Goal: Transaction & Acquisition: Register for event/course

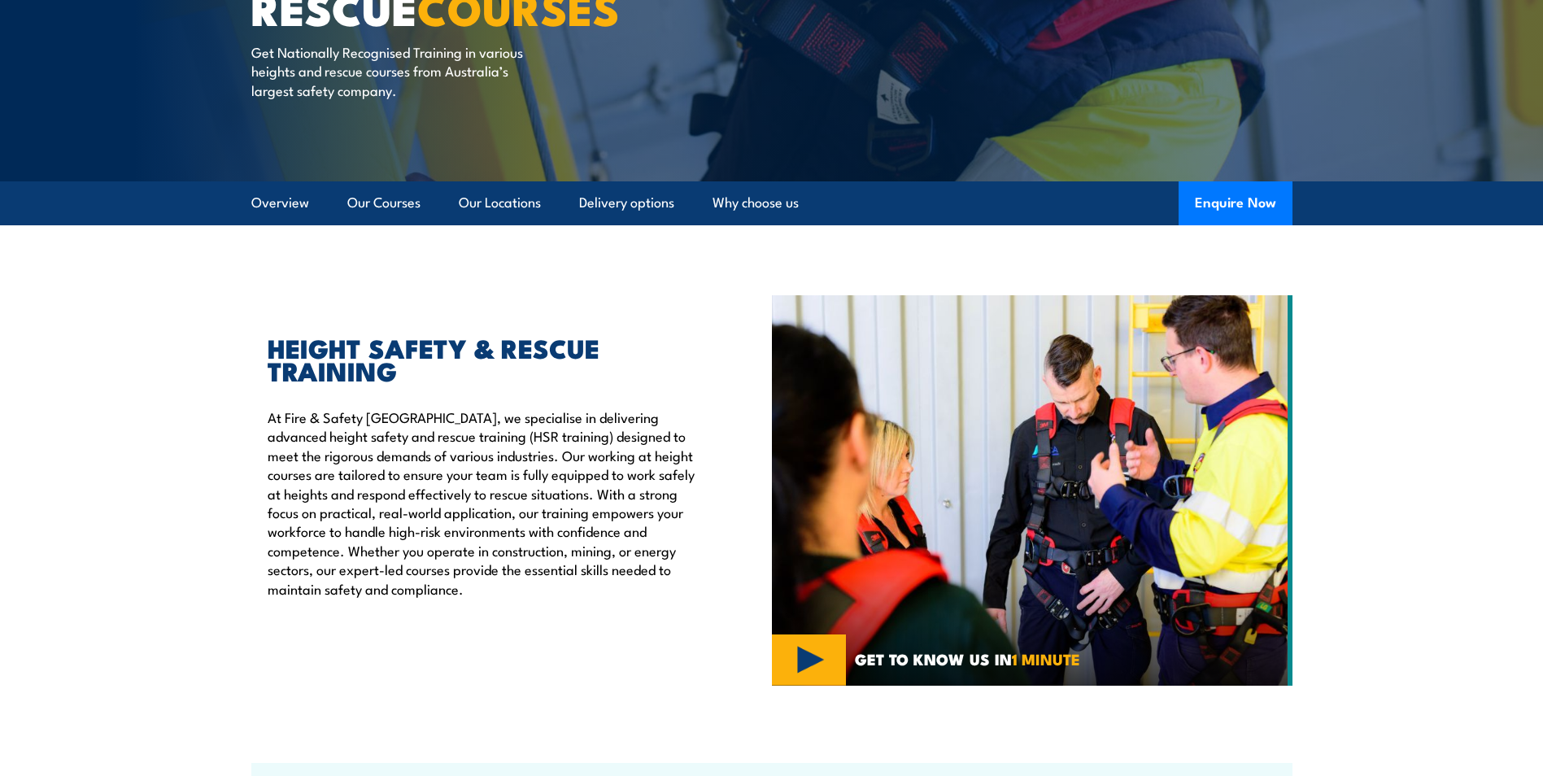
scroll to position [244, 0]
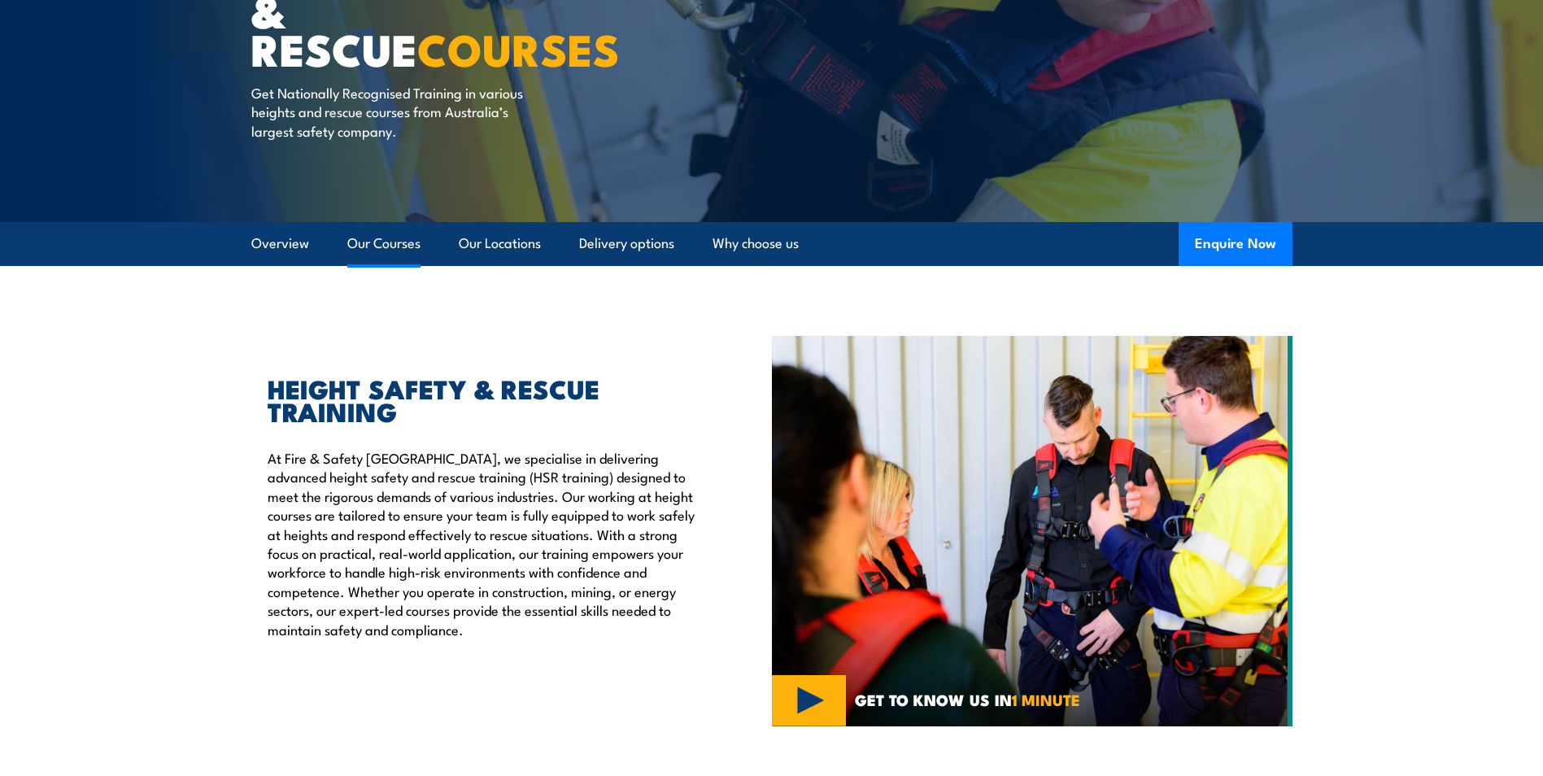
click at [399, 242] on link "Our Courses" at bounding box center [383, 243] width 73 height 43
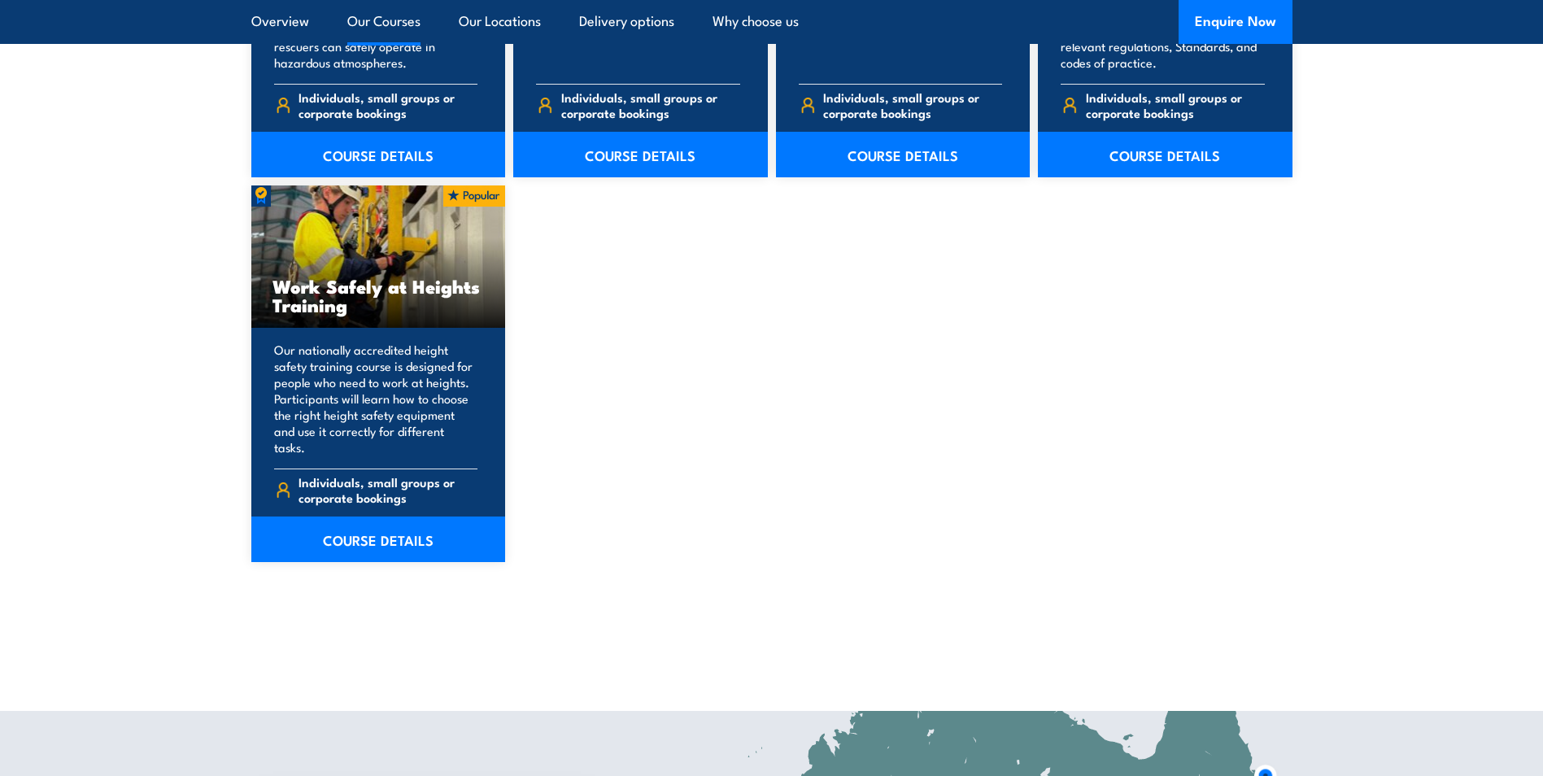
scroll to position [2048, 0]
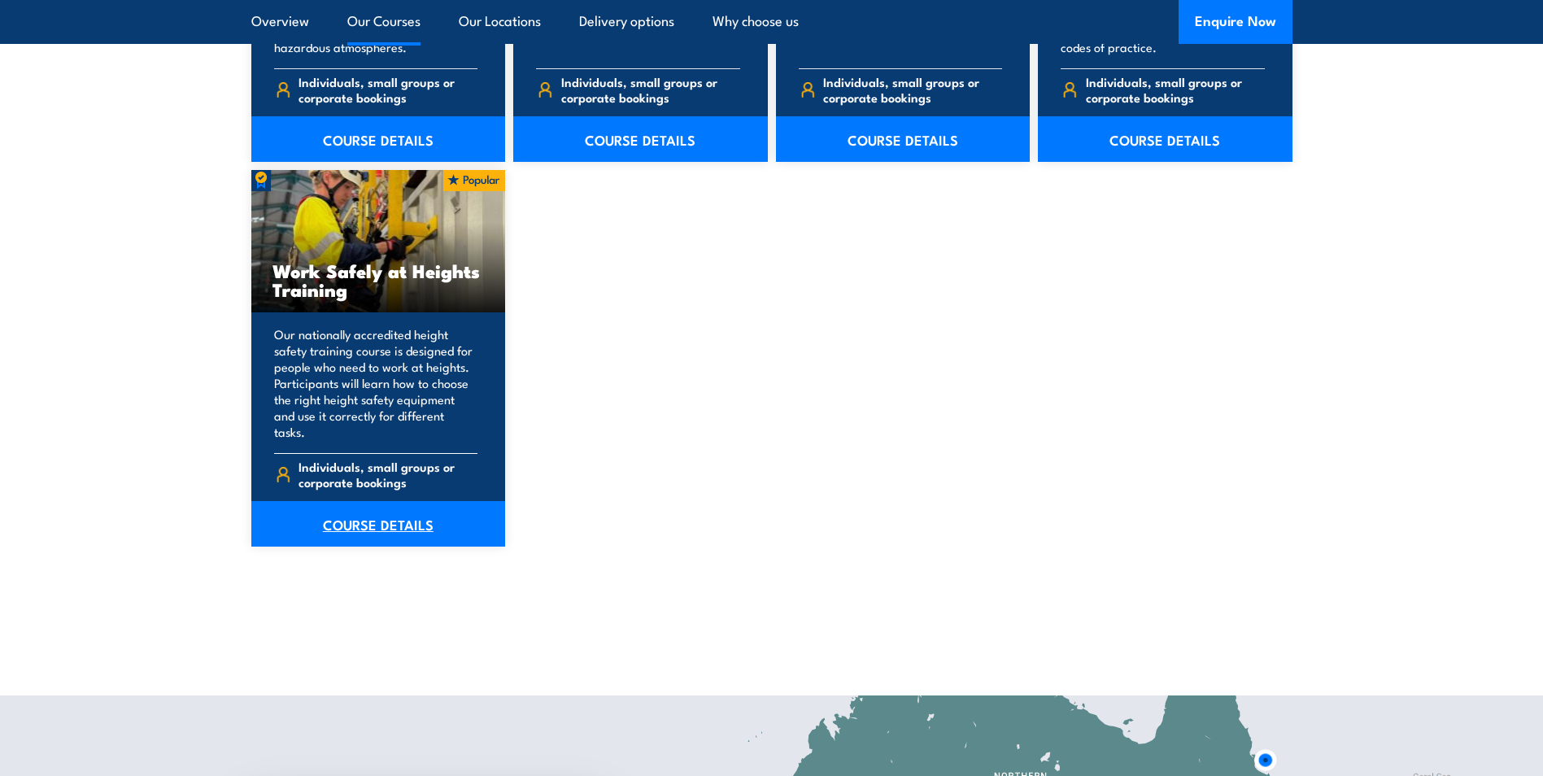
click at [373, 514] on link "COURSE DETAILS" at bounding box center [378, 524] width 255 height 46
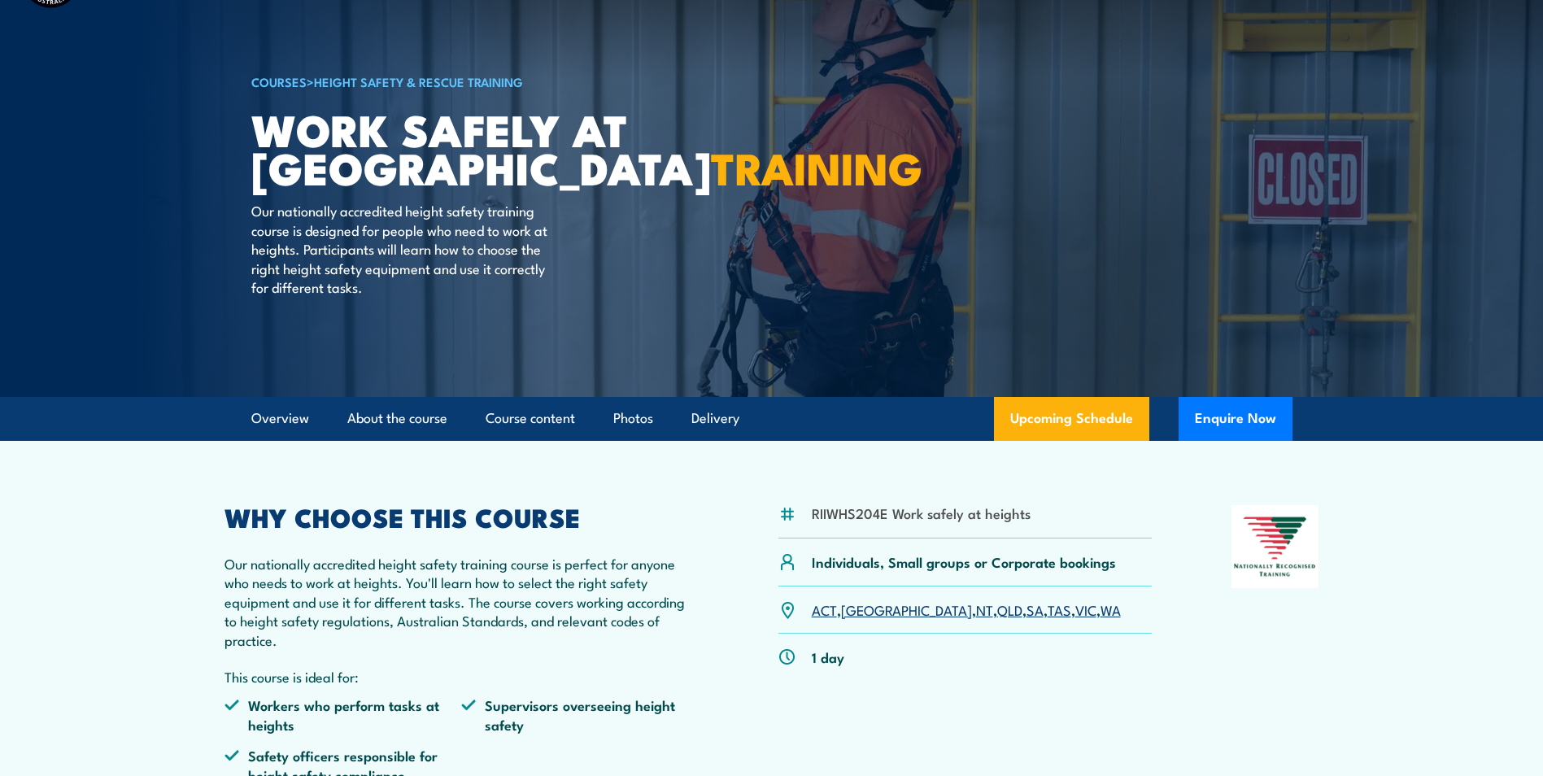
scroll to position [244, 0]
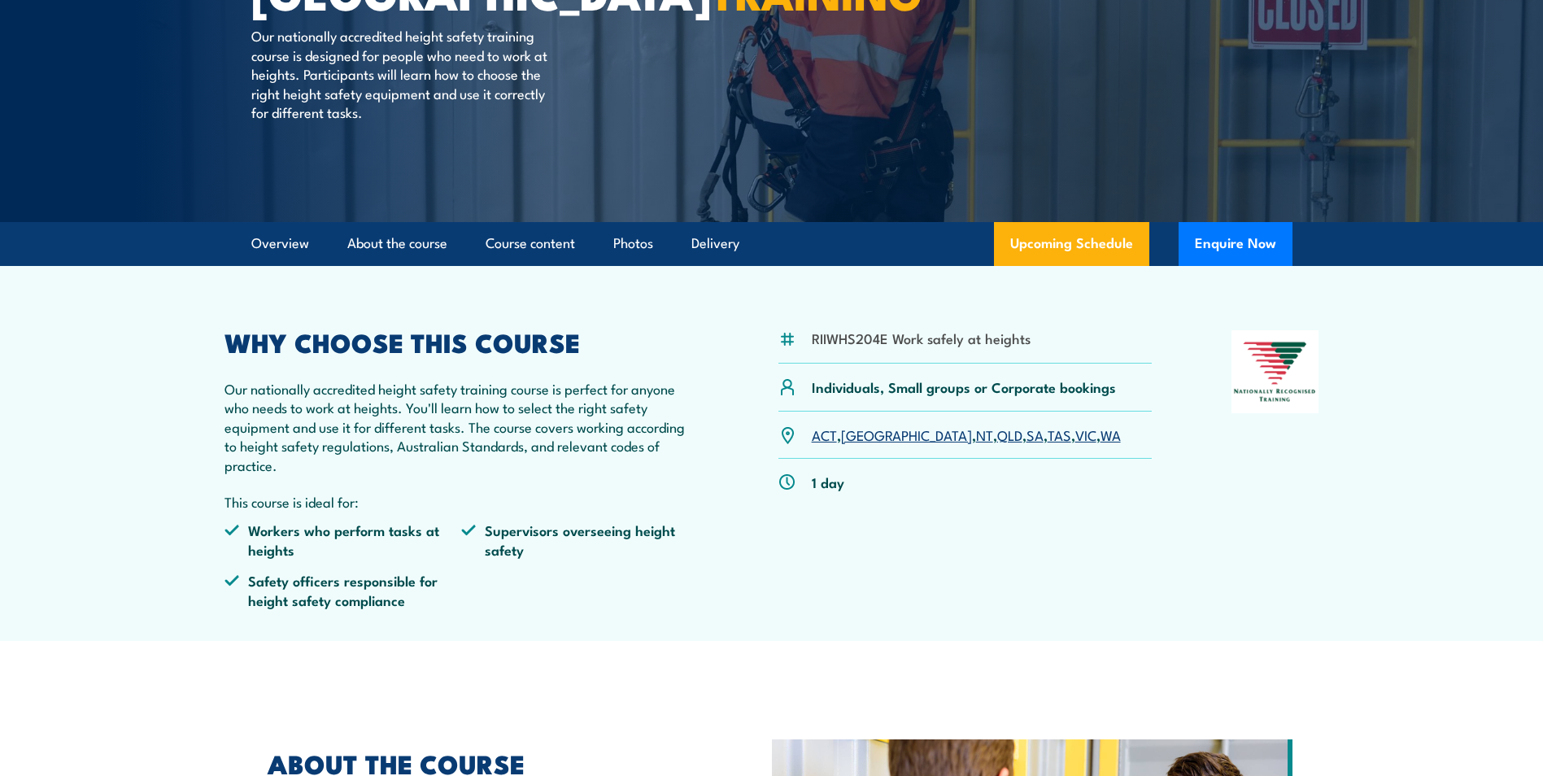
click at [1027, 434] on link "SA" at bounding box center [1035, 435] width 17 height 20
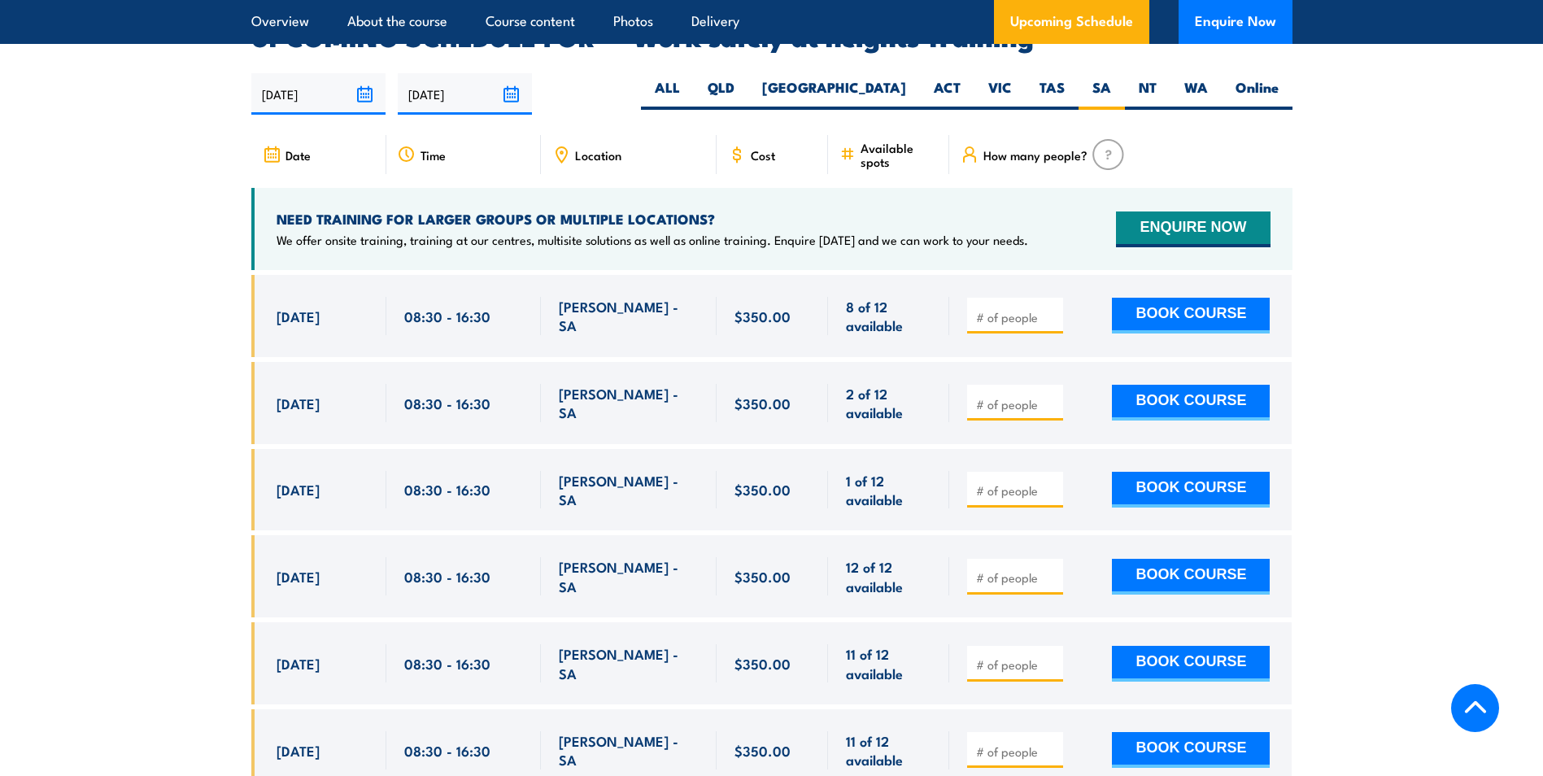
click at [1028, 309] on input "number" at bounding box center [1016, 317] width 81 height 16
type input "2"
click at [1219, 298] on button "BOOK COURSE" at bounding box center [1191, 316] width 158 height 36
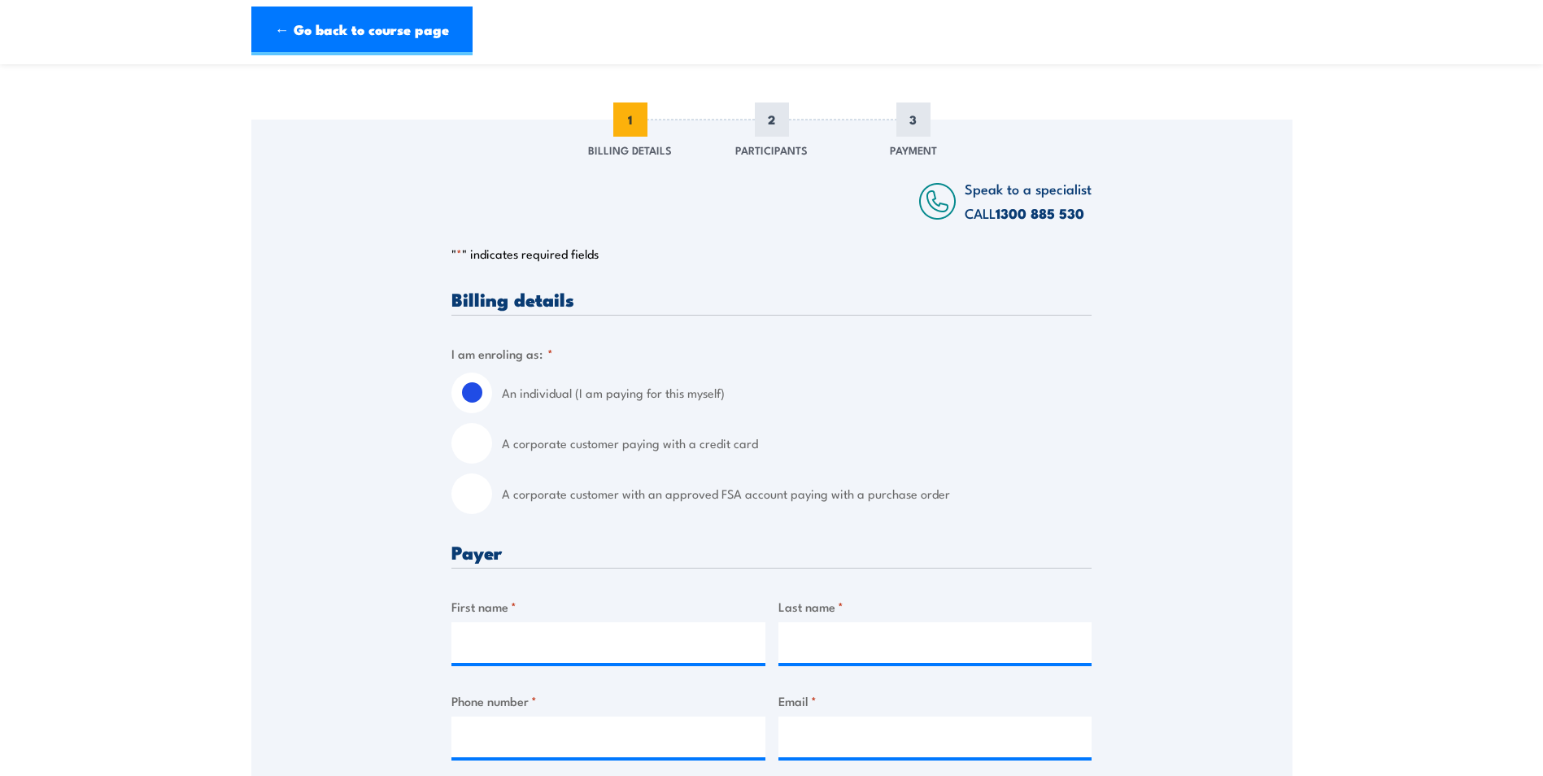
scroll to position [244, 0]
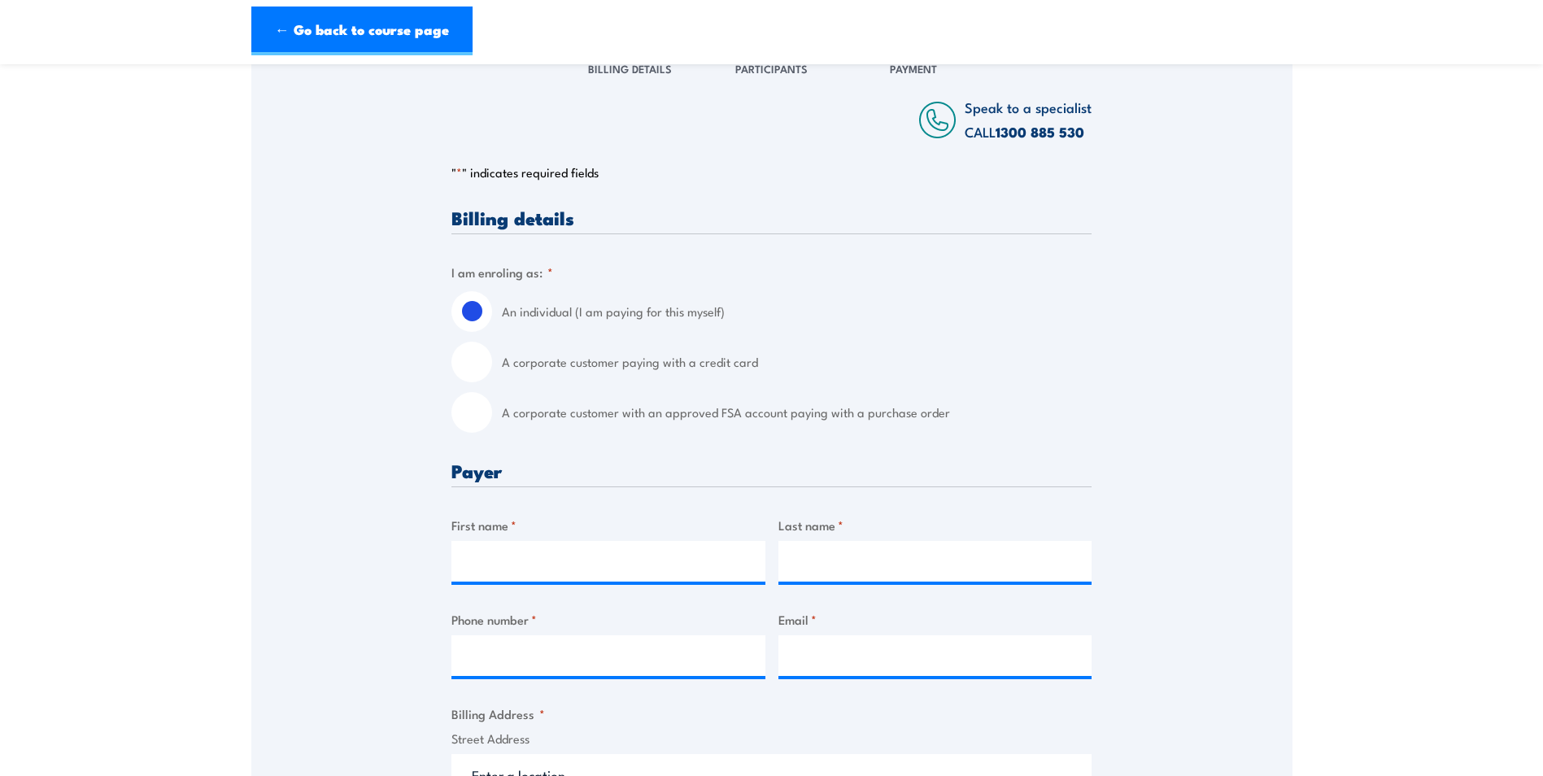
click at [468, 361] on input "A corporate customer paying with a credit card" at bounding box center [472, 362] width 41 height 41
radio input "true"
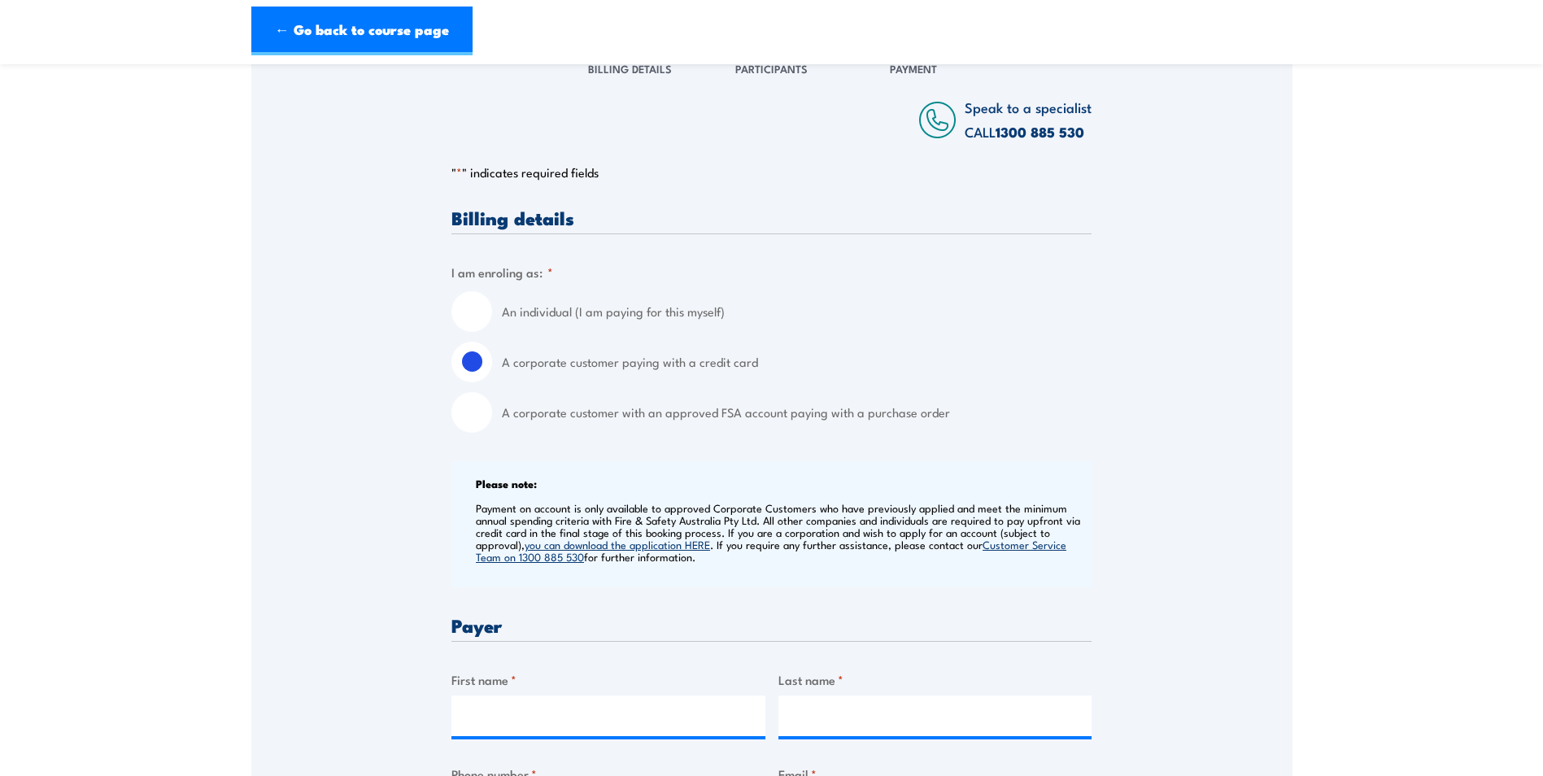
click at [469, 311] on input "An individual (I am paying for this myself)" at bounding box center [472, 311] width 41 height 41
radio input "true"
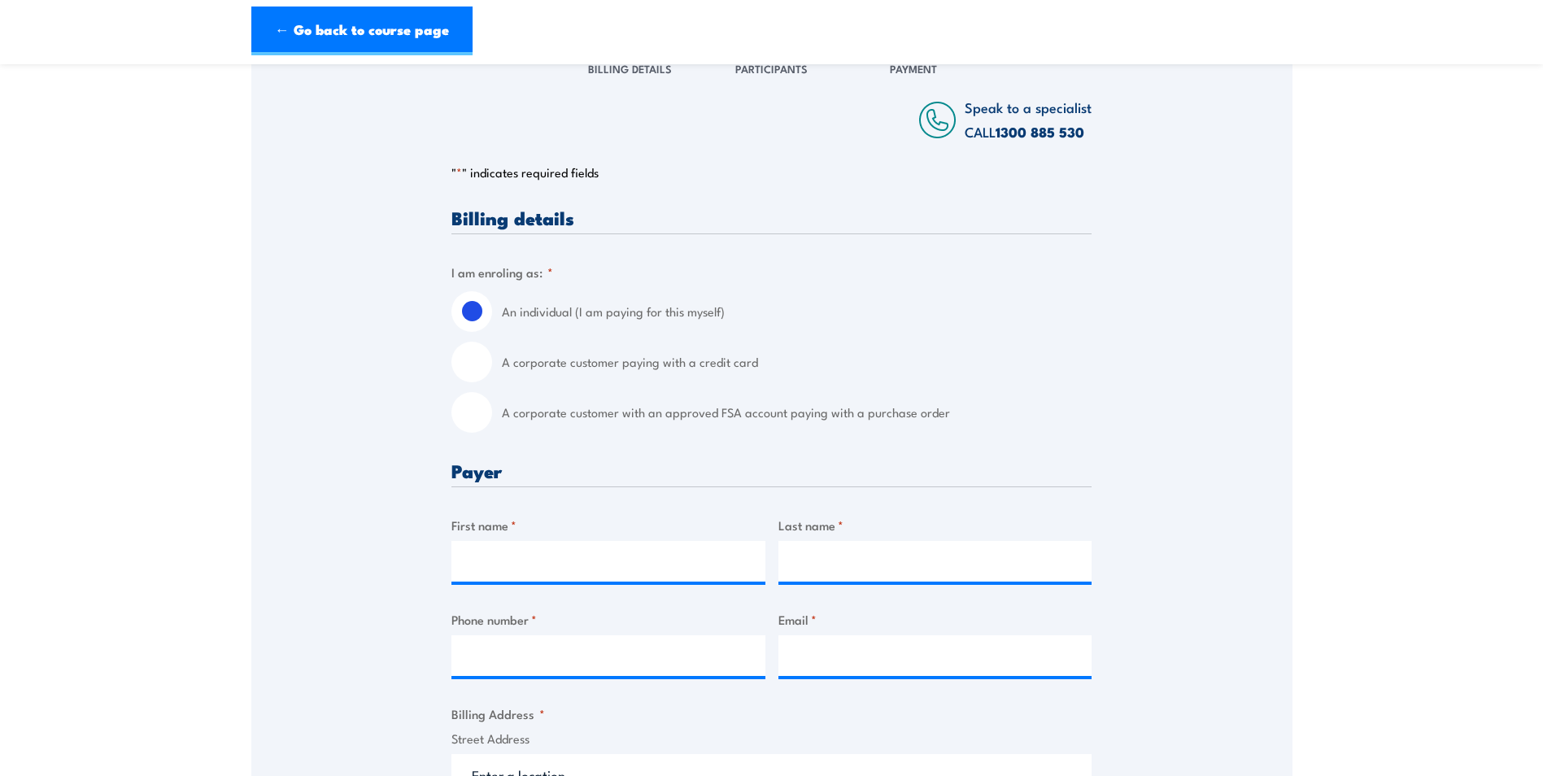
click at [477, 370] on input "A corporate customer paying with a credit card" at bounding box center [472, 362] width 41 height 41
radio input "true"
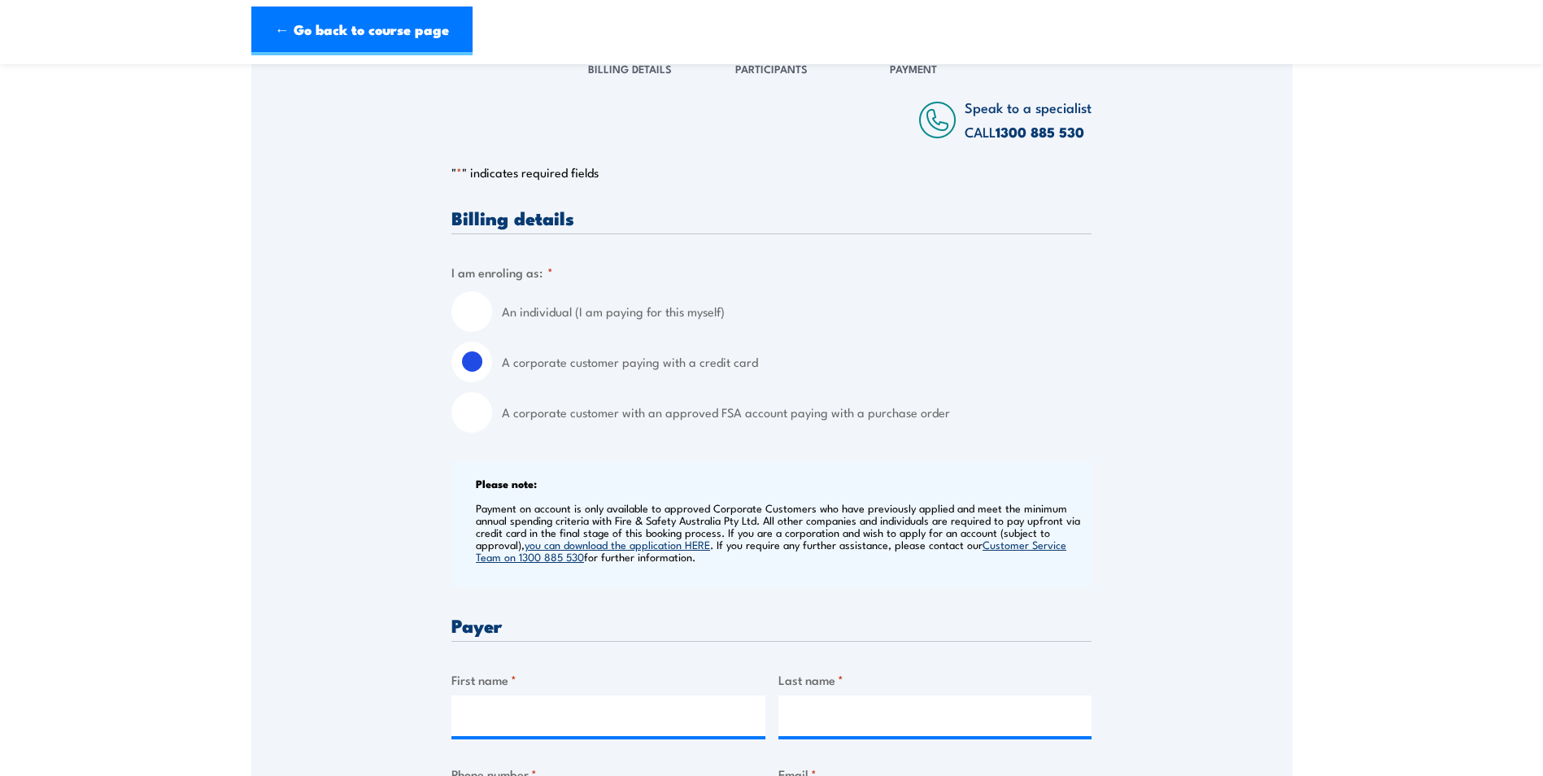
click at [474, 313] on input "An individual (I am paying for this myself)" at bounding box center [472, 311] width 41 height 41
radio input "true"
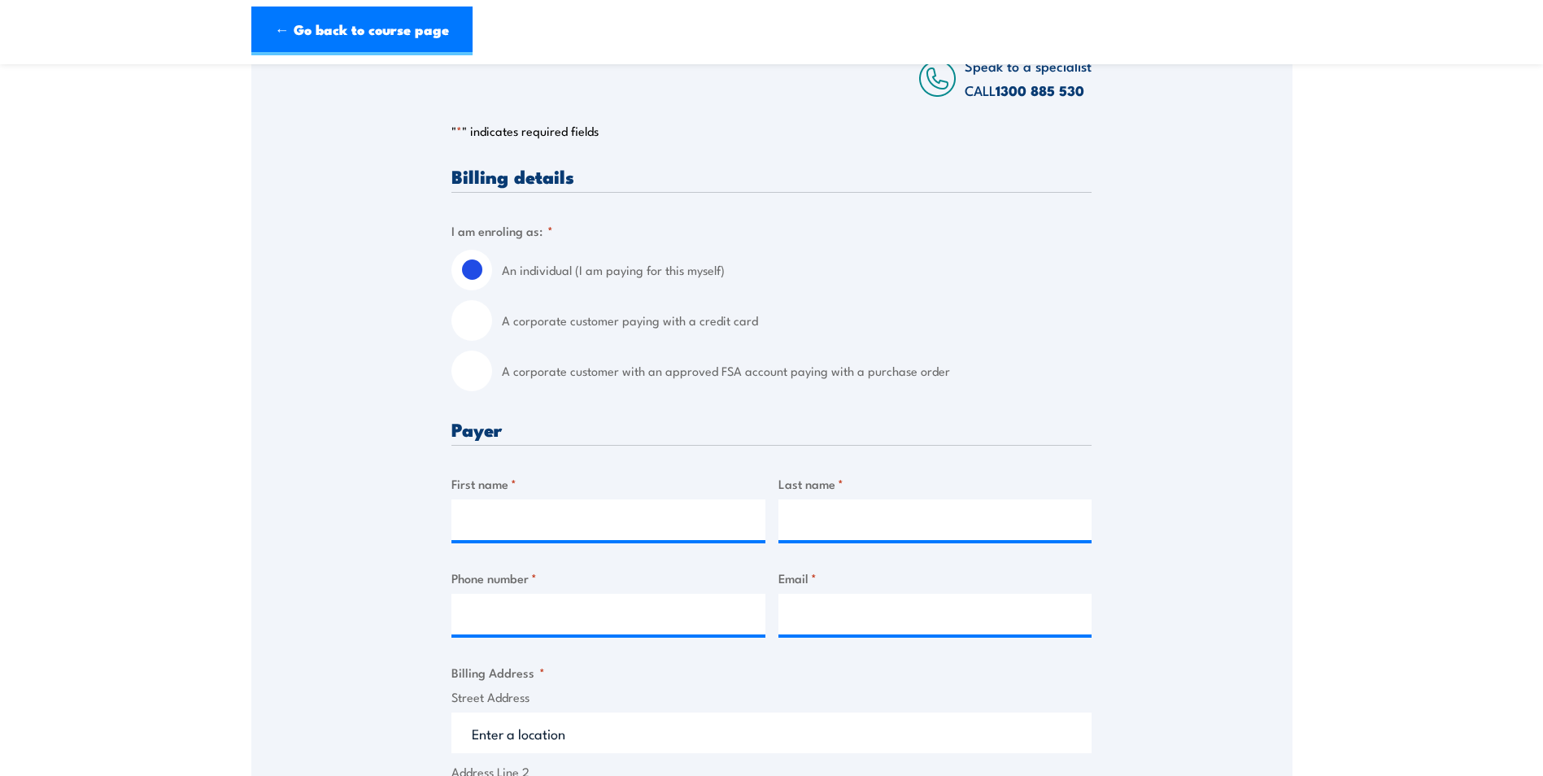
scroll to position [325, 0]
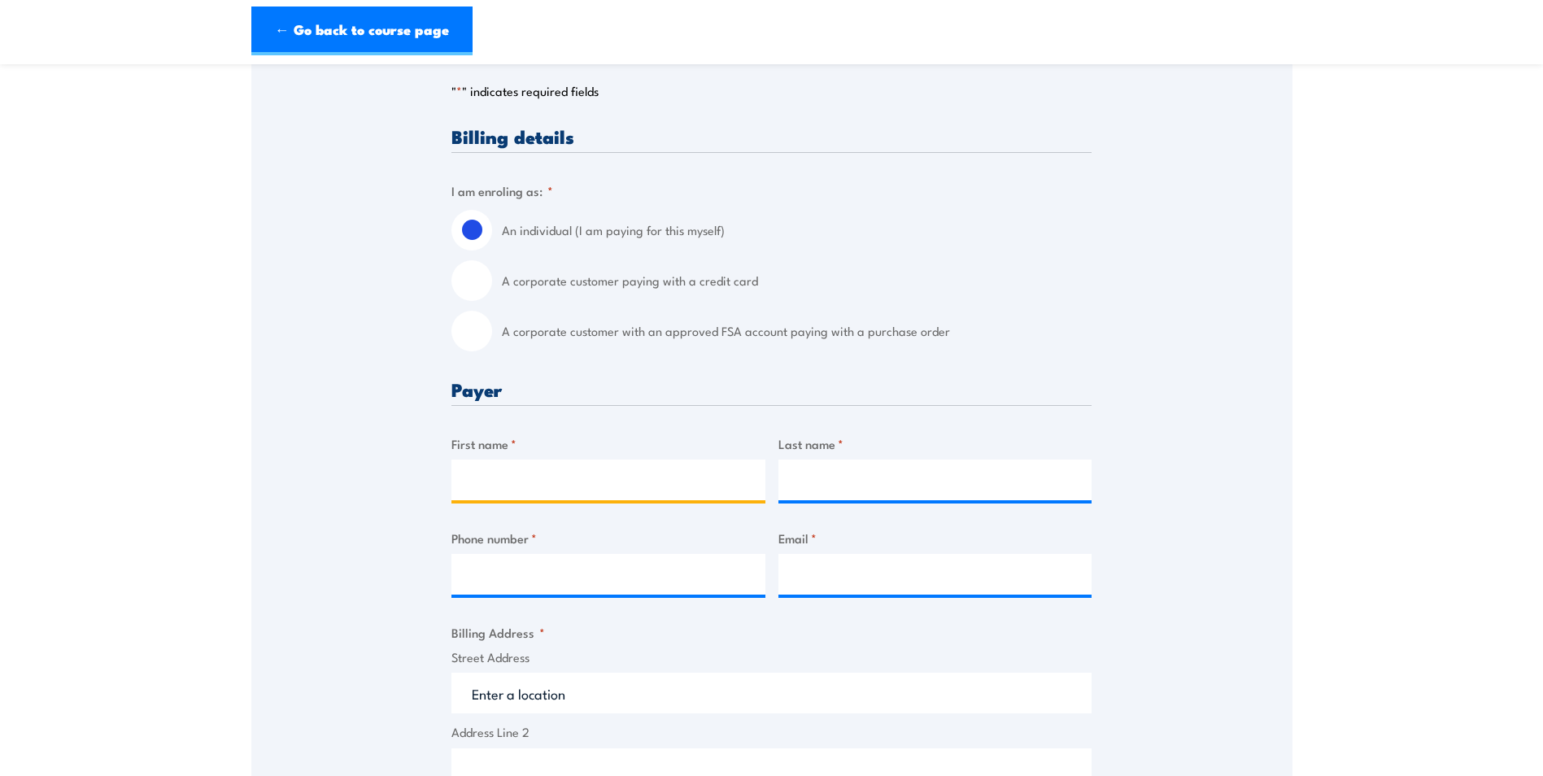
click at [583, 478] on input "First name *" at bounding box center [609, 480] width 314 height 41
type input "Bharat"
type input "Odedra"
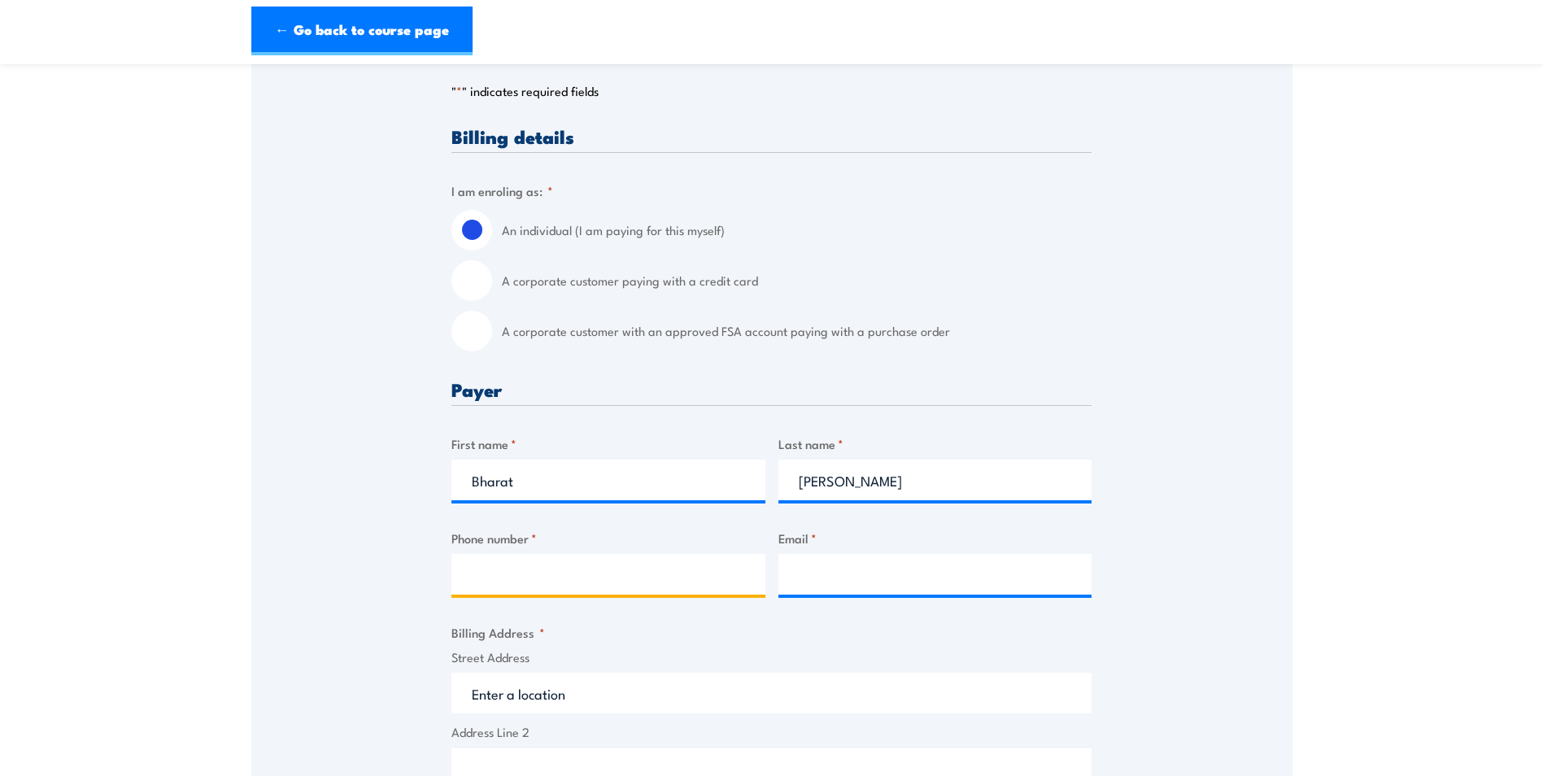
type input "0484777378"
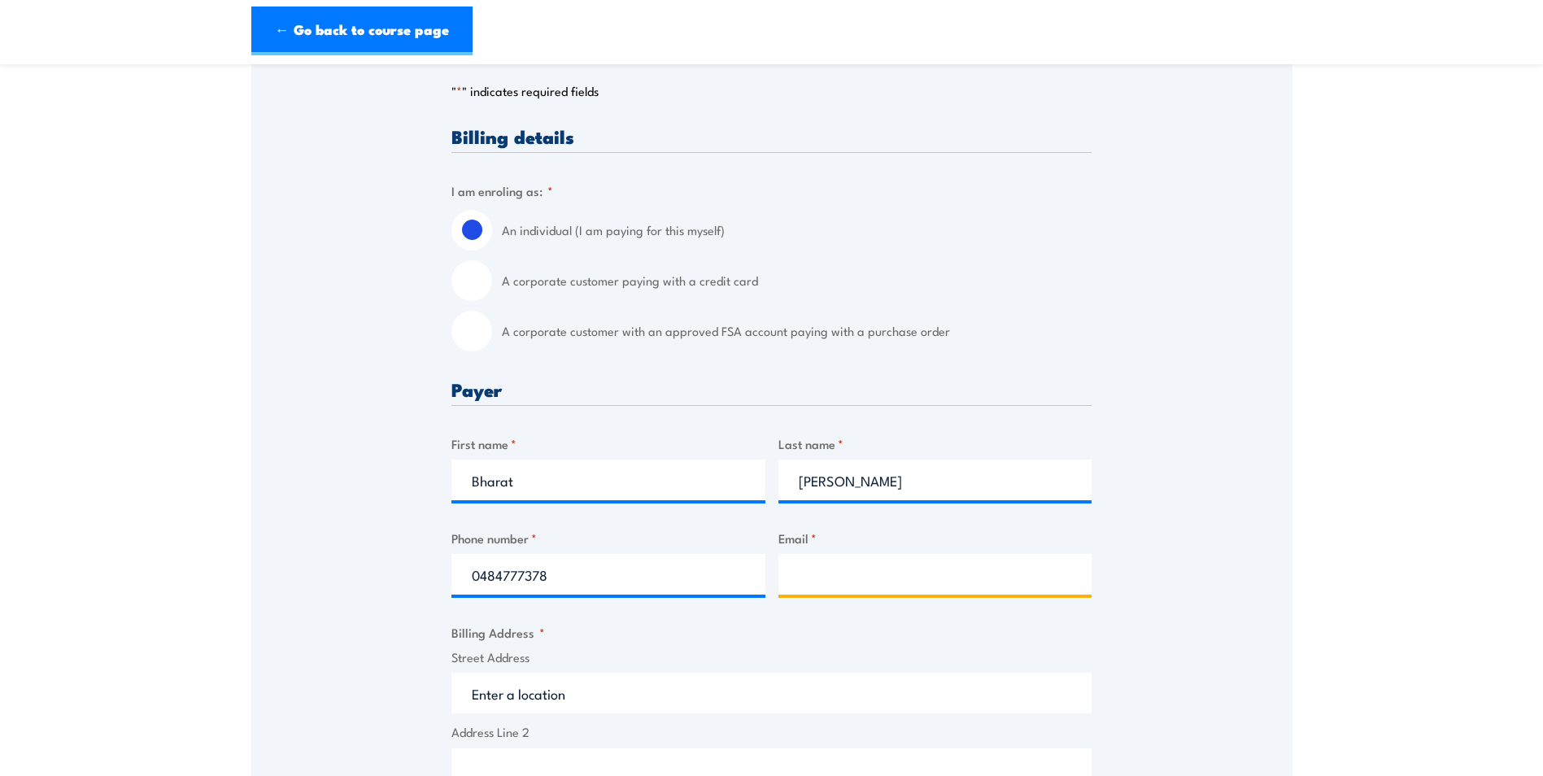
type input "bharat.odedra@masterbuilders.com"
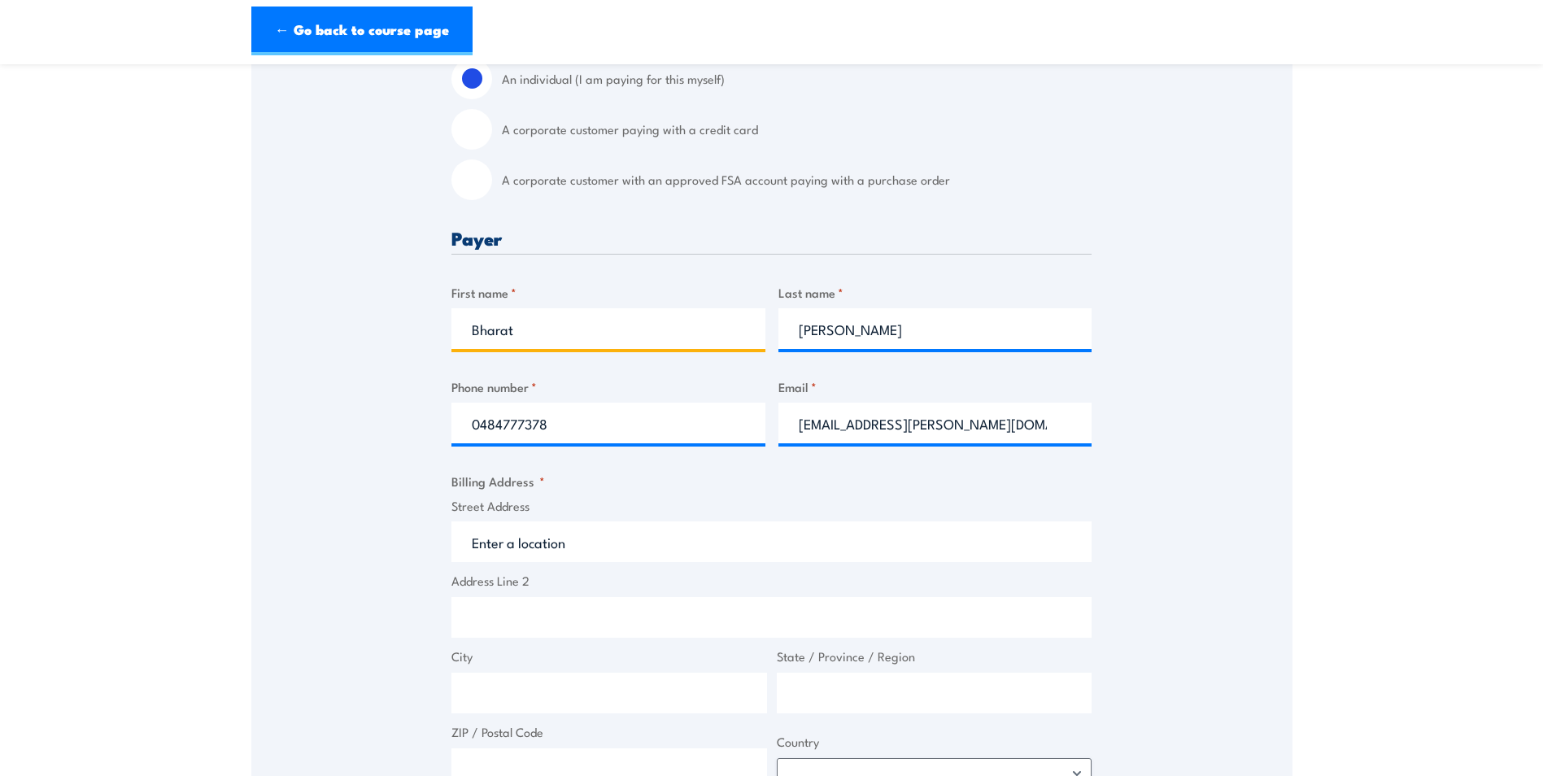
scroll to position [488, 0]
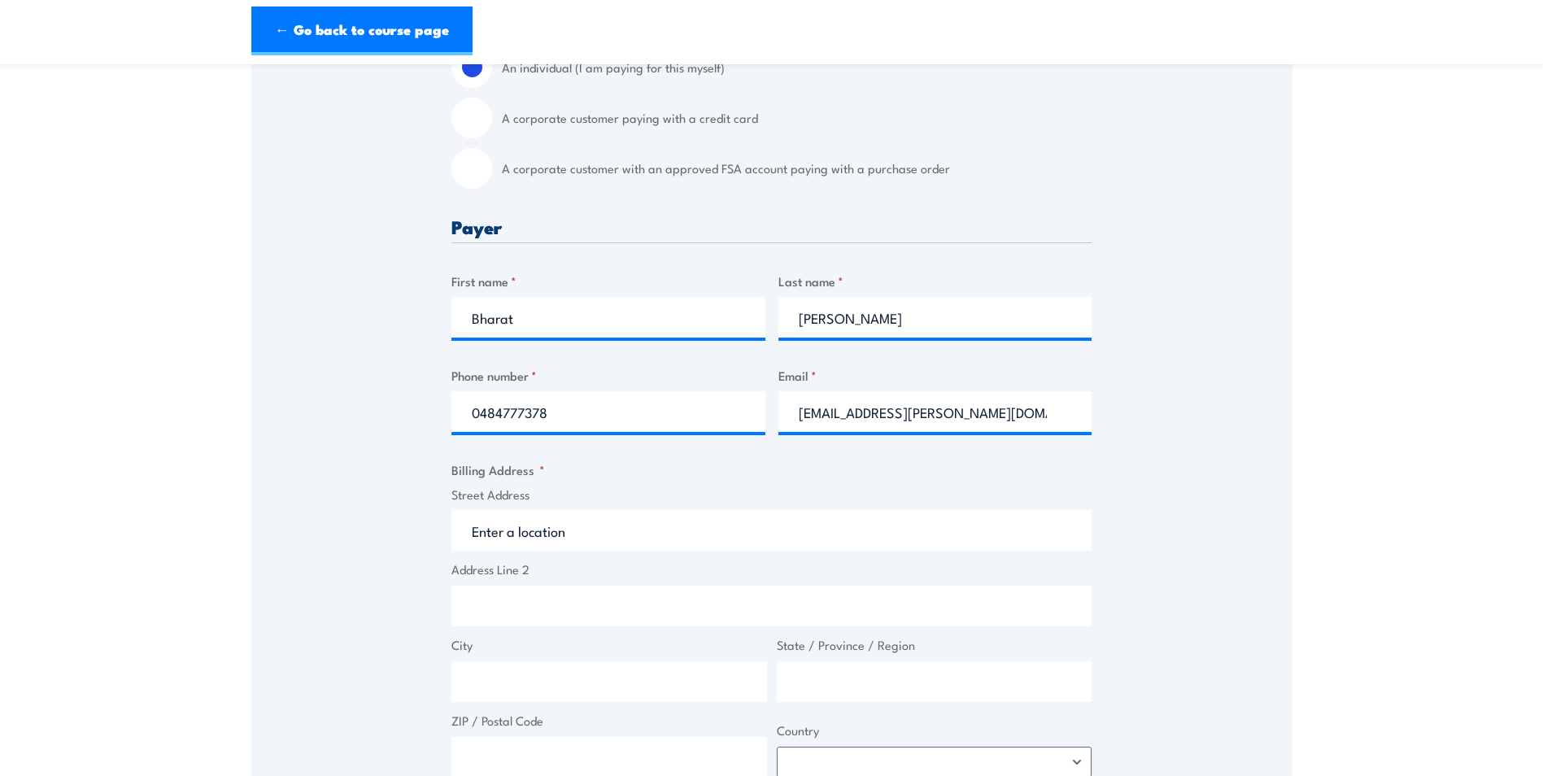
click at [596, 526] on input "Street Address" at bounding box center [772, 530] width 640 height 41
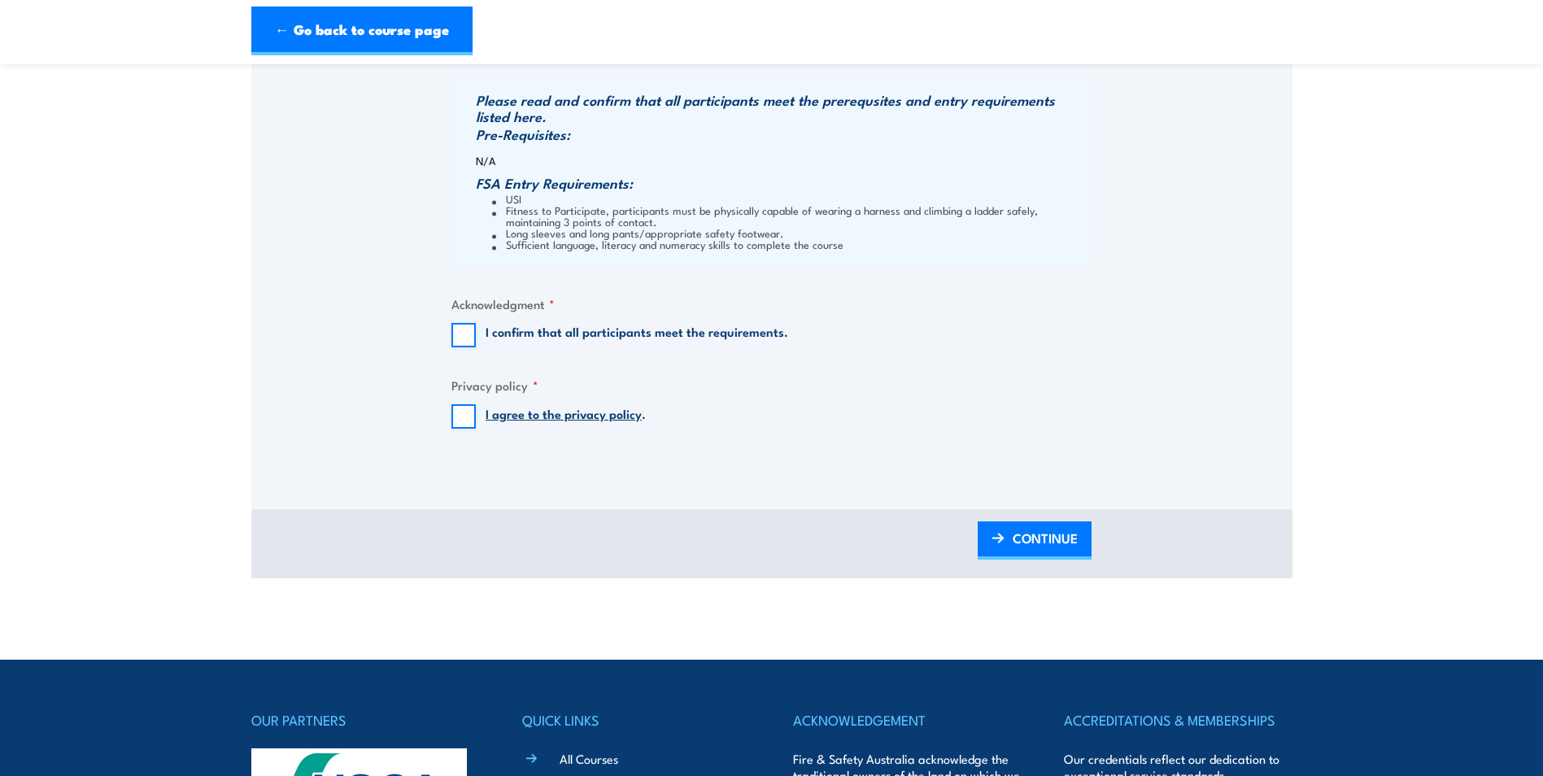
scroll to position [1302, 0]
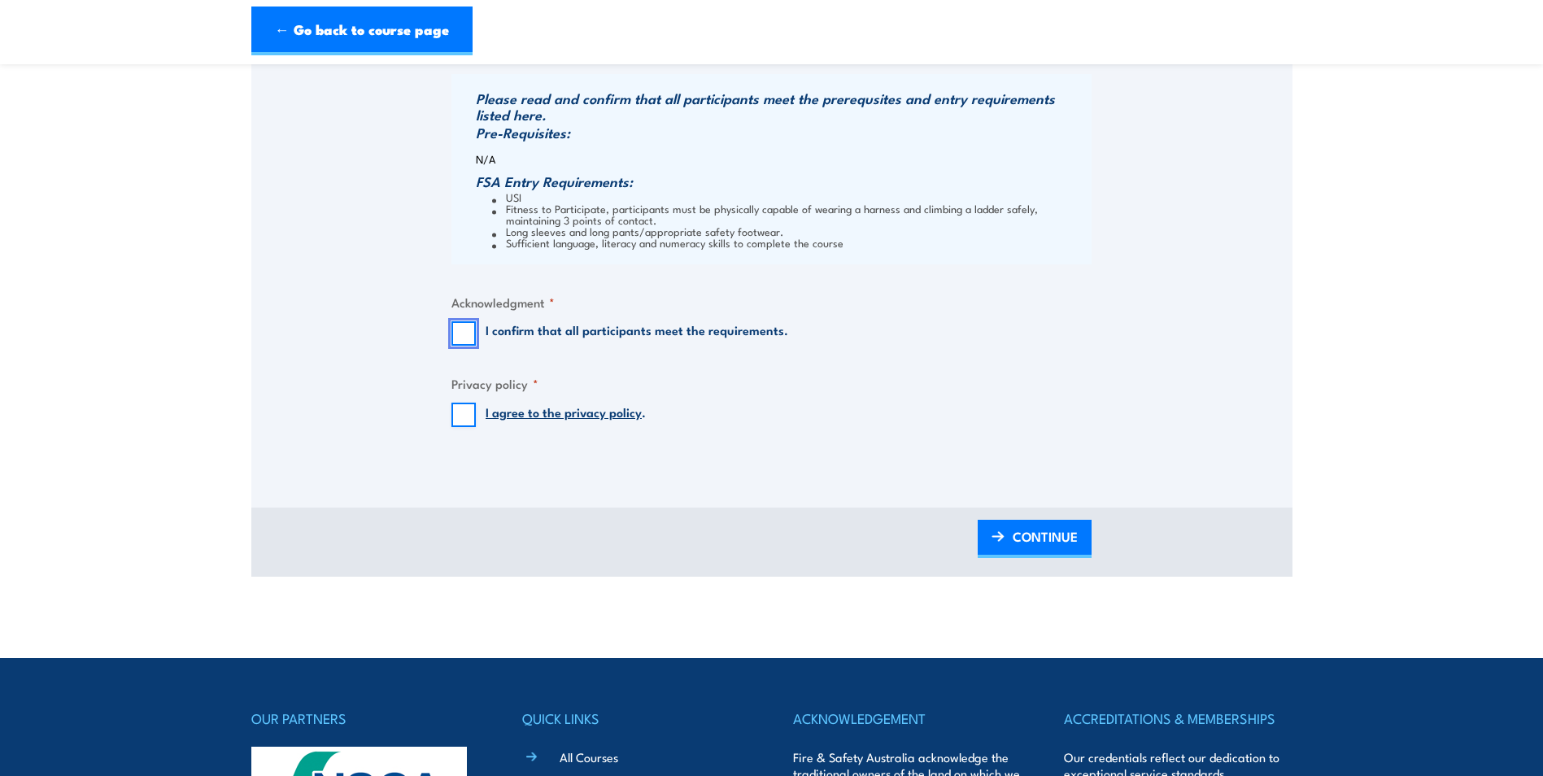
click at [461, 330] on input "I confirm that all participants meet the requirements." at bounding box center [464, 333] width 24 height 24
checkbox input "true"
click at [465, 423] on input "I agree to the privacy policy ." at bounding box center [464, 415] width 24 height 24
checkbox input "true"
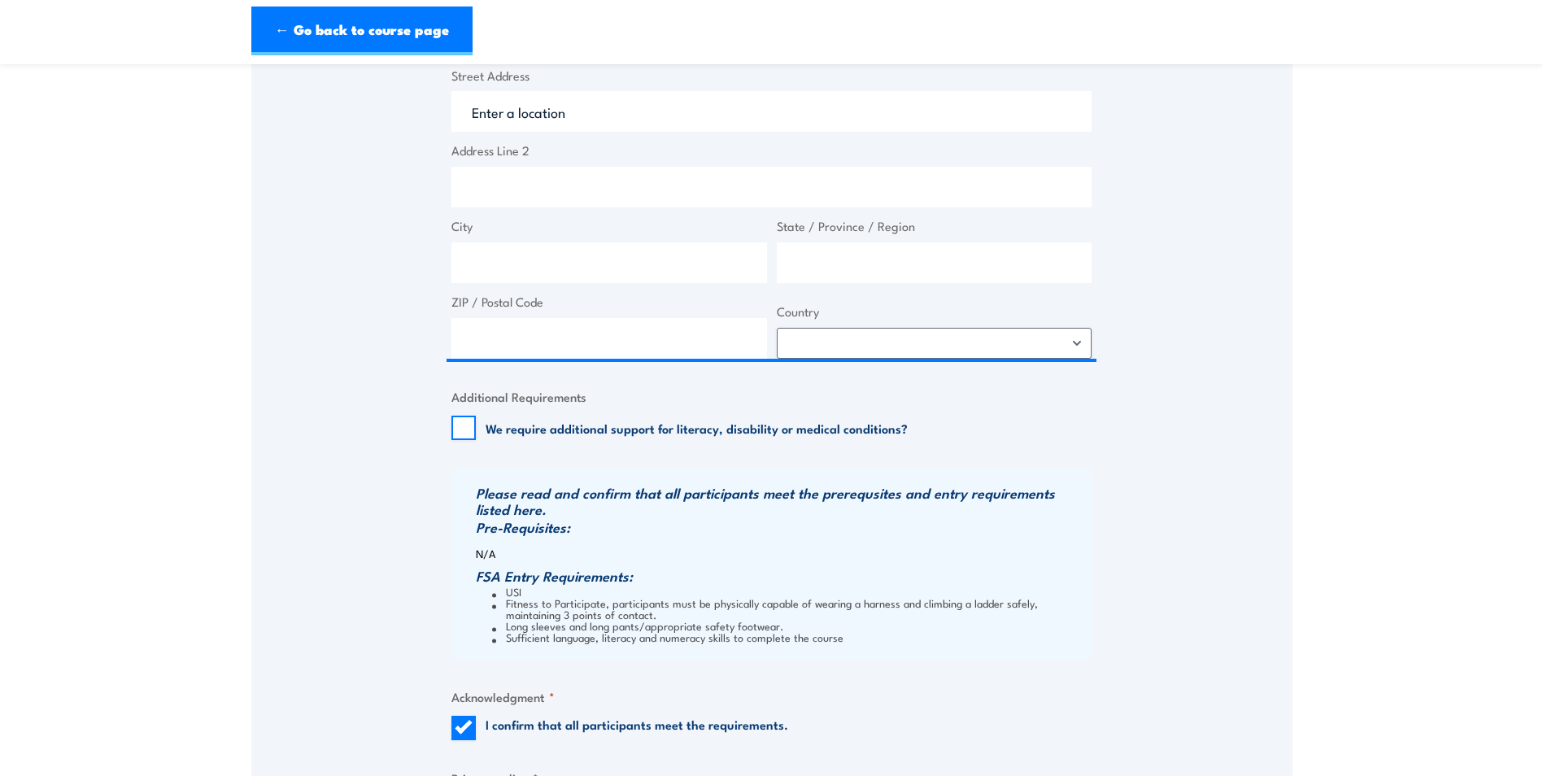
scroll to position [814, 0]
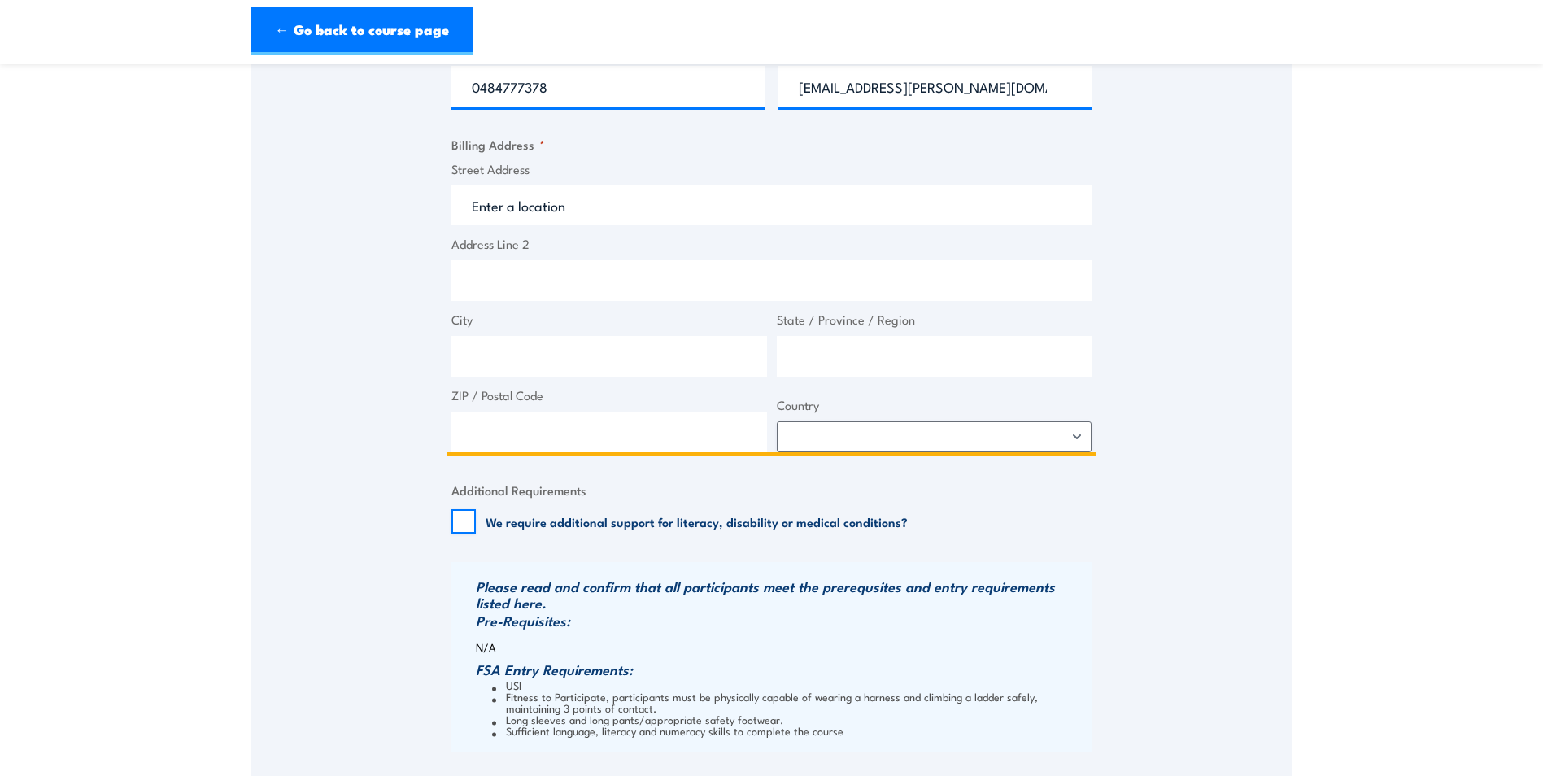
click at [545, 277] on input "Address Line 2" at bounding box center [772, 280] width 640 height 41
type input "43 Produce lane"
click at [565, 343] on input "City" at bounding box center [610, 356] width 316 height 41
type input "Pooraka"
click at [821, 366] on input "State / Province / Region" at bounding box center [935, 356] width 316 height 41
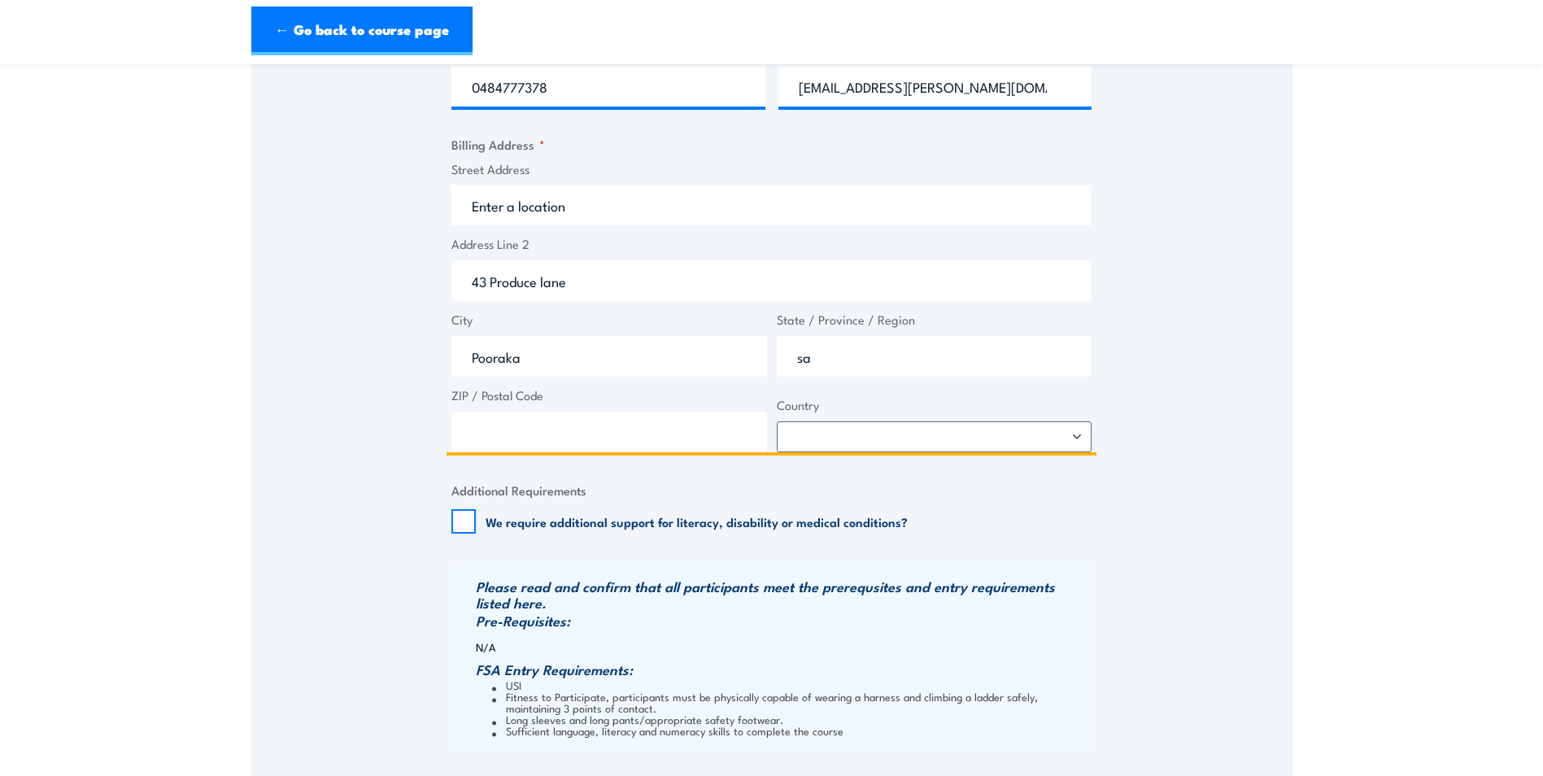
type input "s"
type input "SA"
click at [566, 435] on input "ZIP / Postal Code" at bounding box center [610, 432] width 316 height 41
type input "2"
type input "5095"
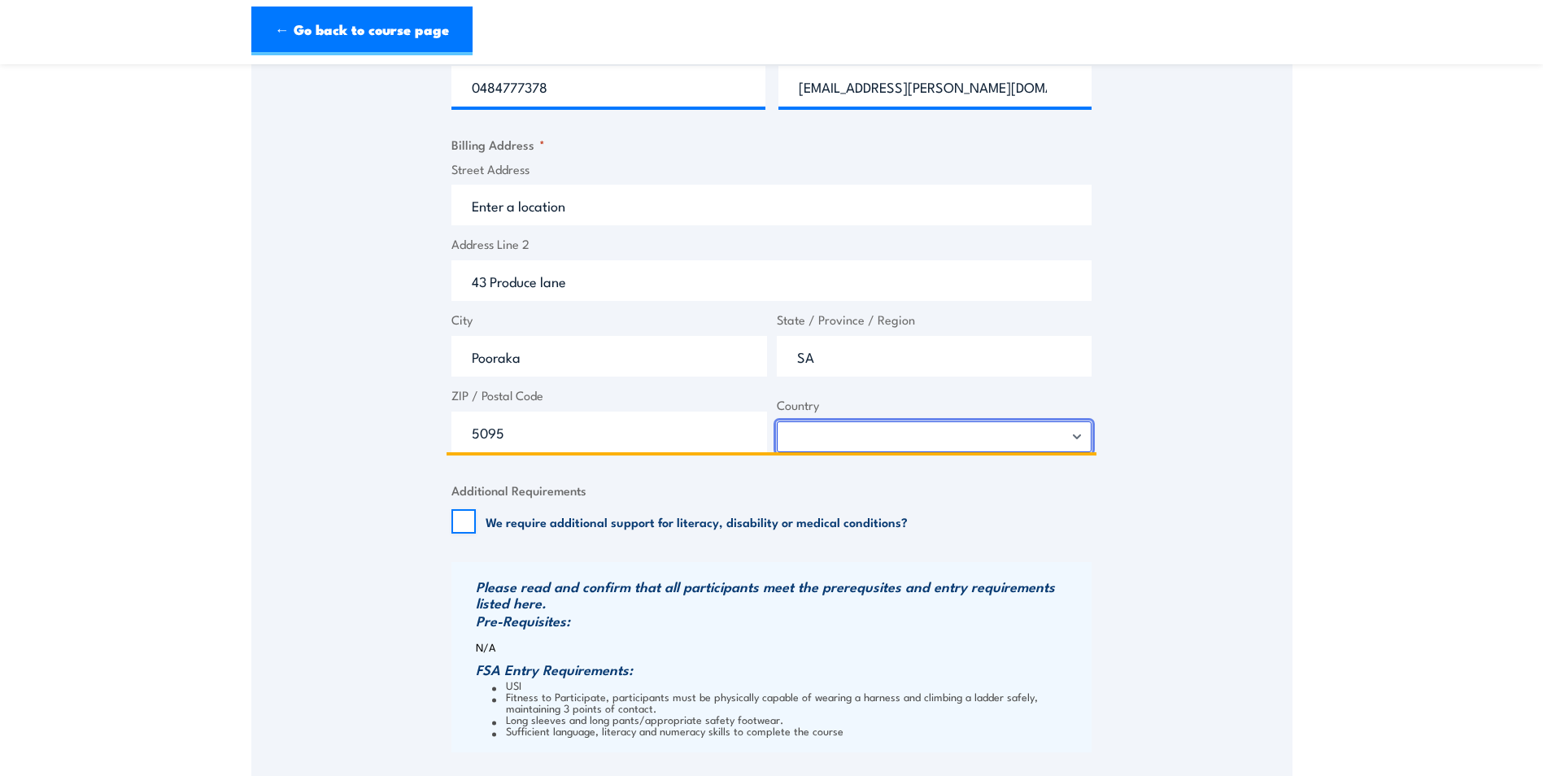
click at [985, 439] on select "Afghanistan Albania Algeria American Samoa Andorra Angola Anguilla Antarctica A…" at bounding box center [935, 436] width 316 height 31
select select "Australia"
click at [777, 421] on select "Afghanistan Albania Algeria American Samoa Andorra Angola Anguilla Antarctica A…" at bounding box center [935, 436] width 316 height 31
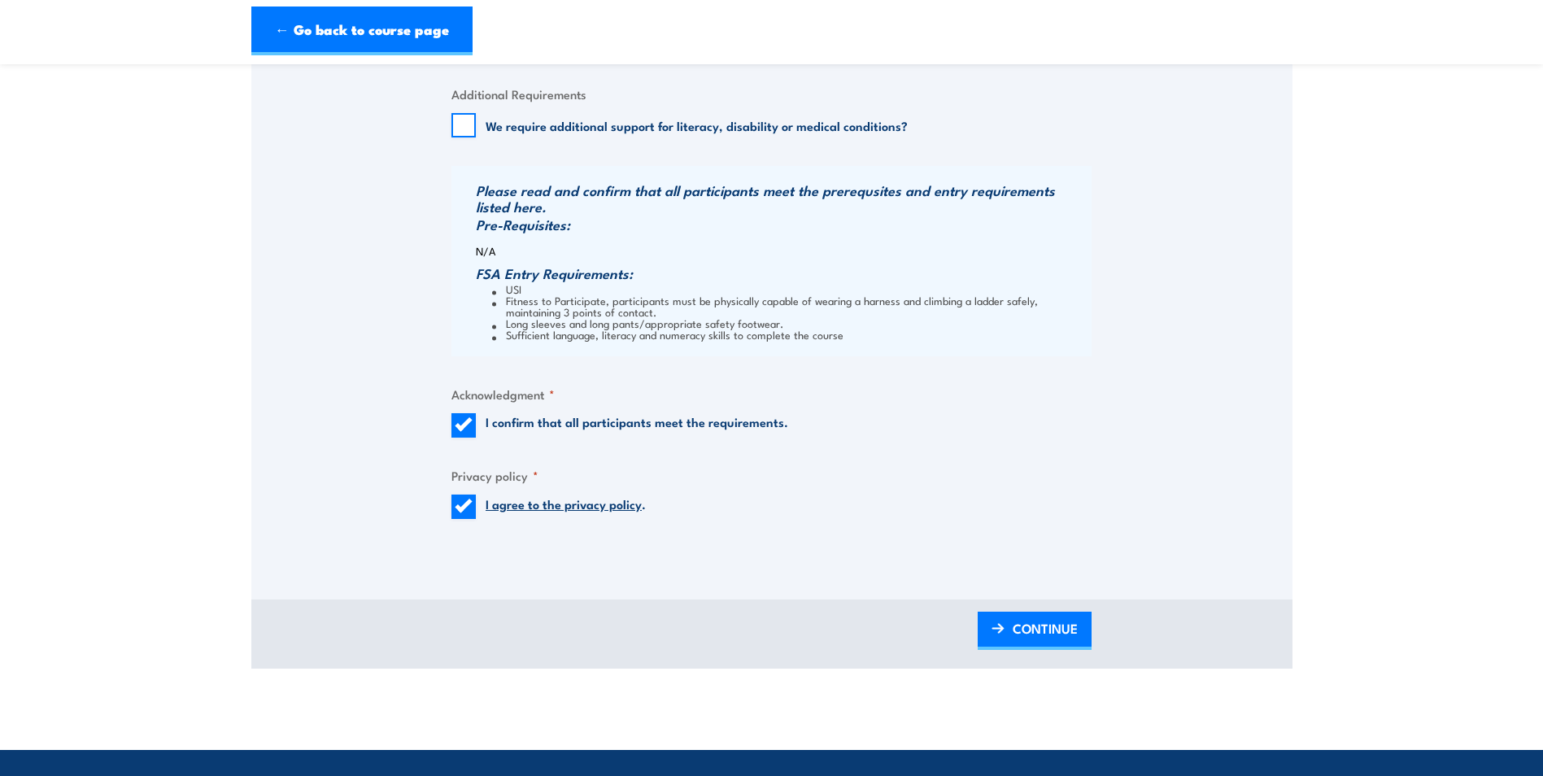
scroll to position [1220, 0]
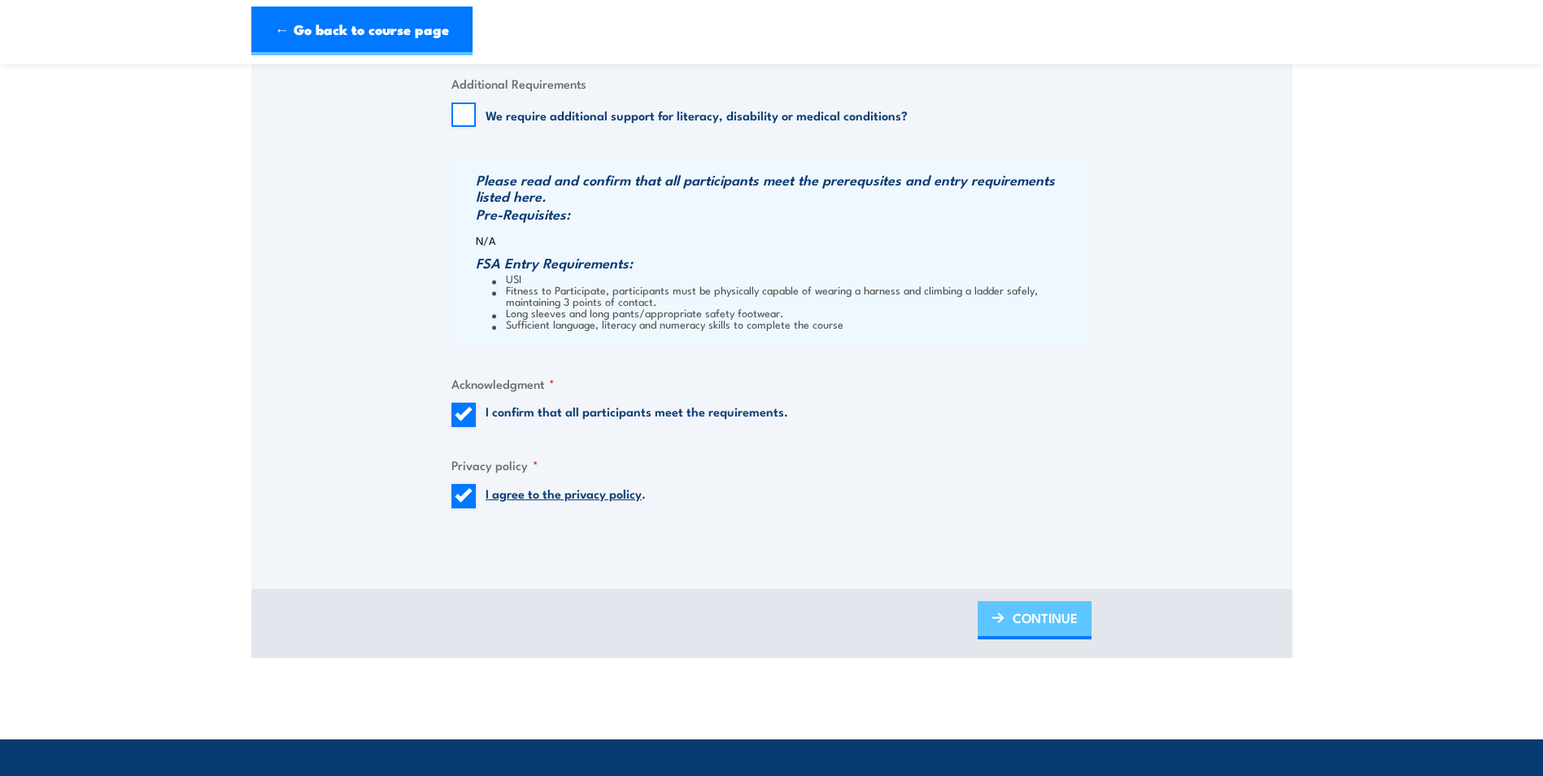
click at [1059, 626] on span "CONTINUE" at bounding box center [1045, 617] width 65 height 43
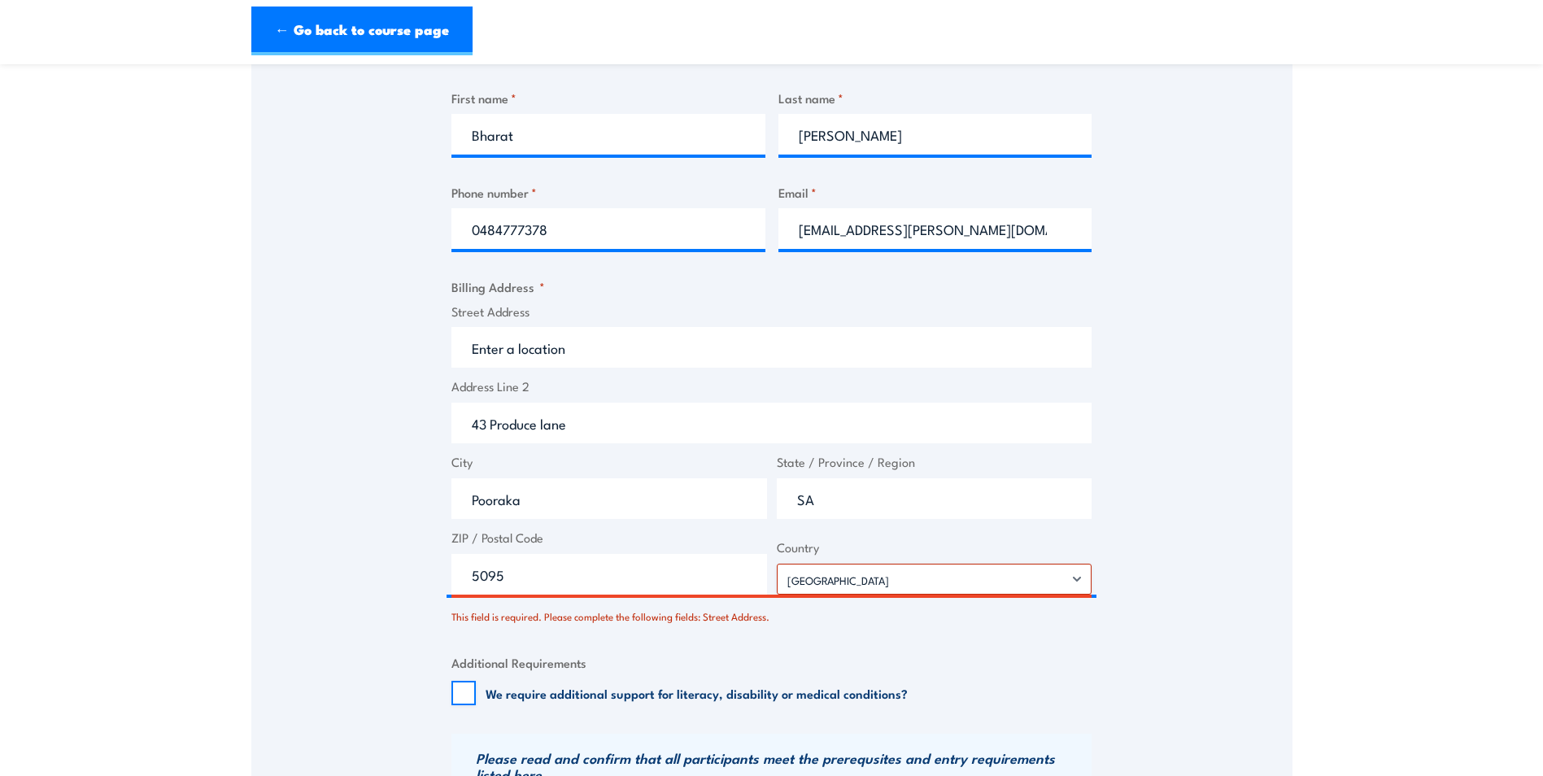
scroll to position [771, 0]
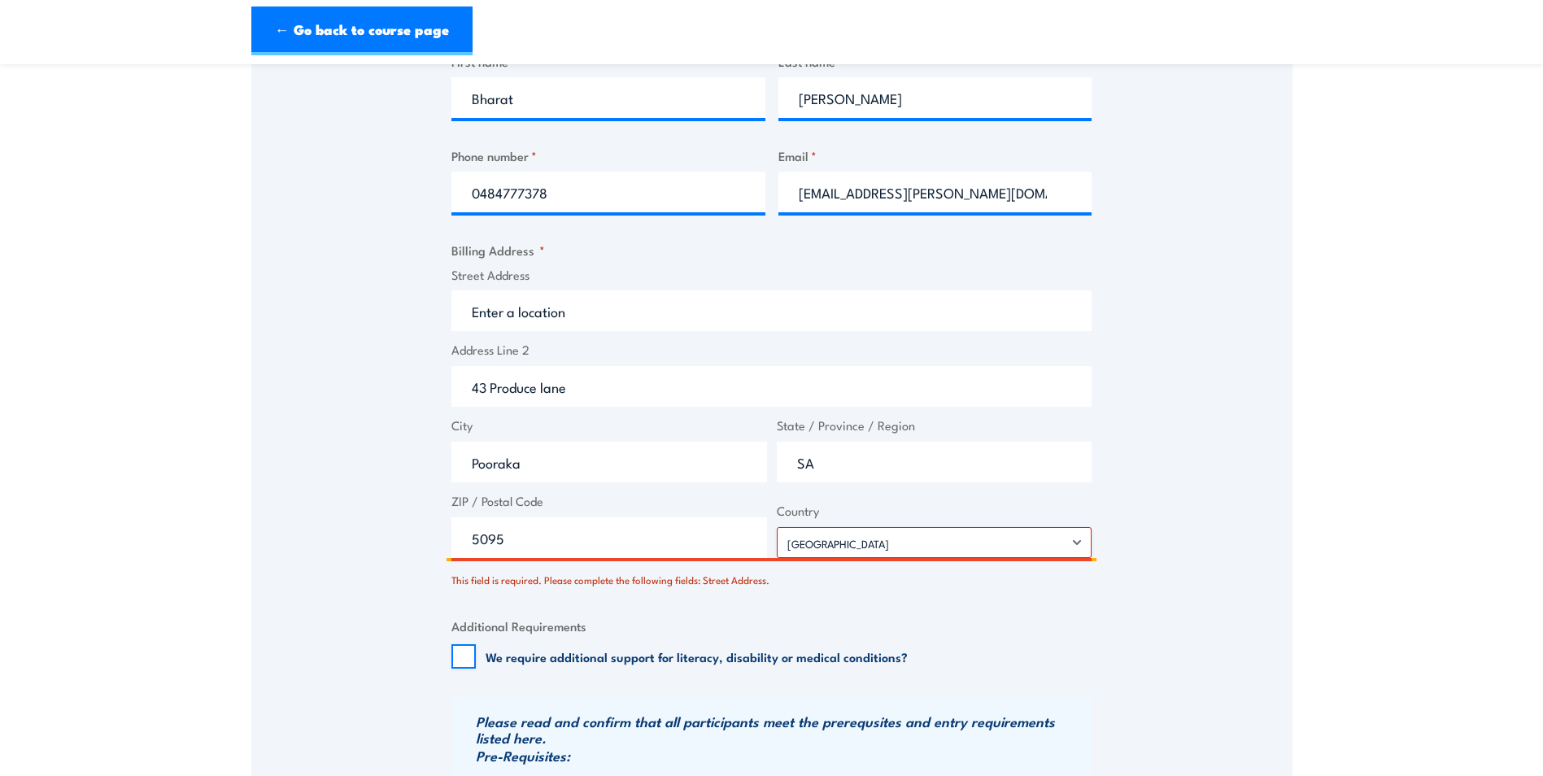
click at [641, 546] on input "5095" at bounding box center [610, 537] width 316 height 41
click at [519, 285] on span "Street Address" at bounding box center [772, 299] width 650 height 66
click at [527, 266] on label "Street Address" at bounding box center [772, 275] width 640 height 19
click at [527, 290] on input "Street Address" at bounding box center [772, 310] width 640 height 41
click at [519, 270] on label "Street Address" at bounding box center [772, 275] width 640 height 19
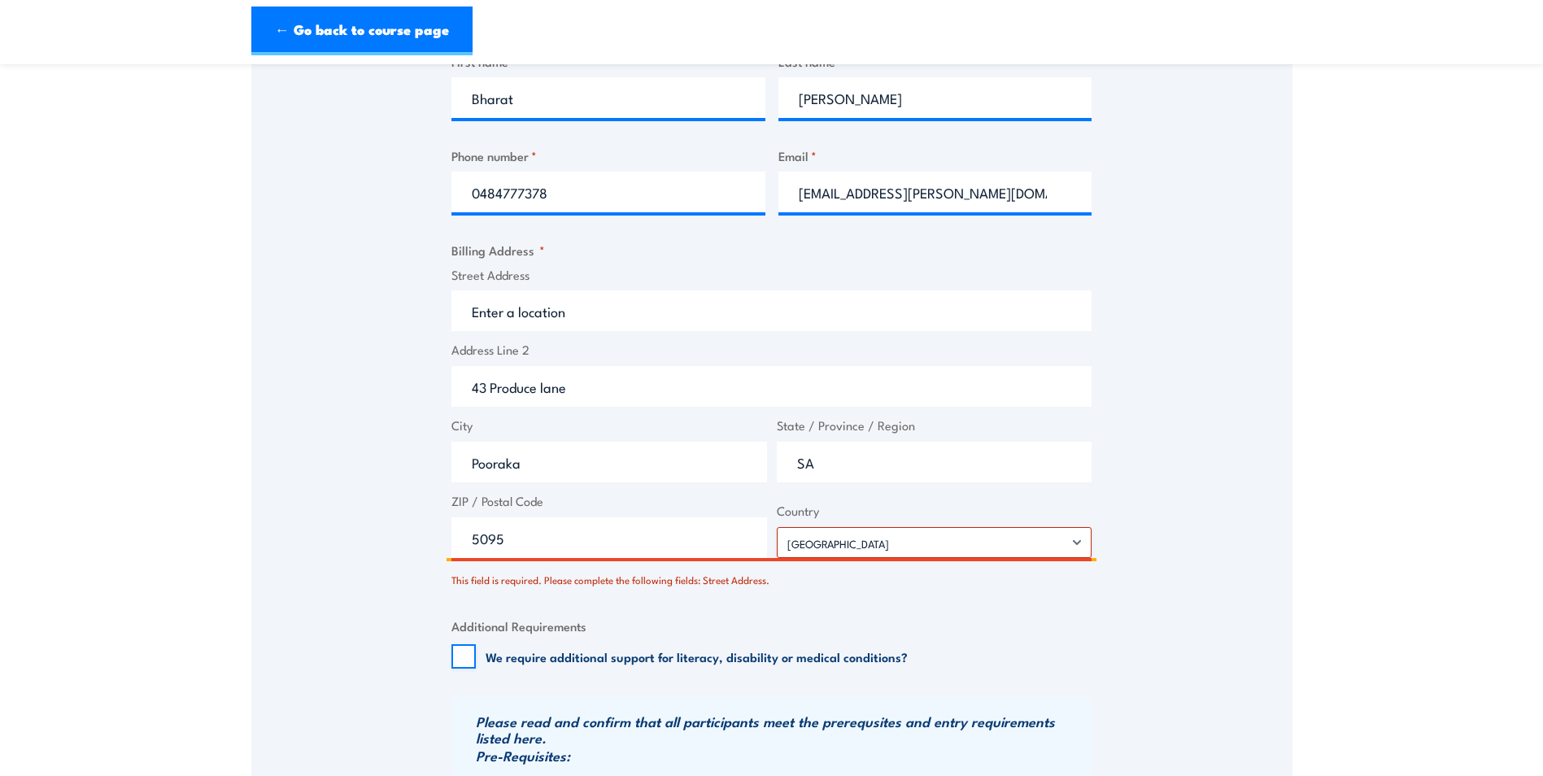
click at [519, 290] on input "Street Address" at bounding box center [772, 310] width 640 height 41
click at [524, 310] on input "Street Address" at bounding box center [772, 310] width 640 height 41
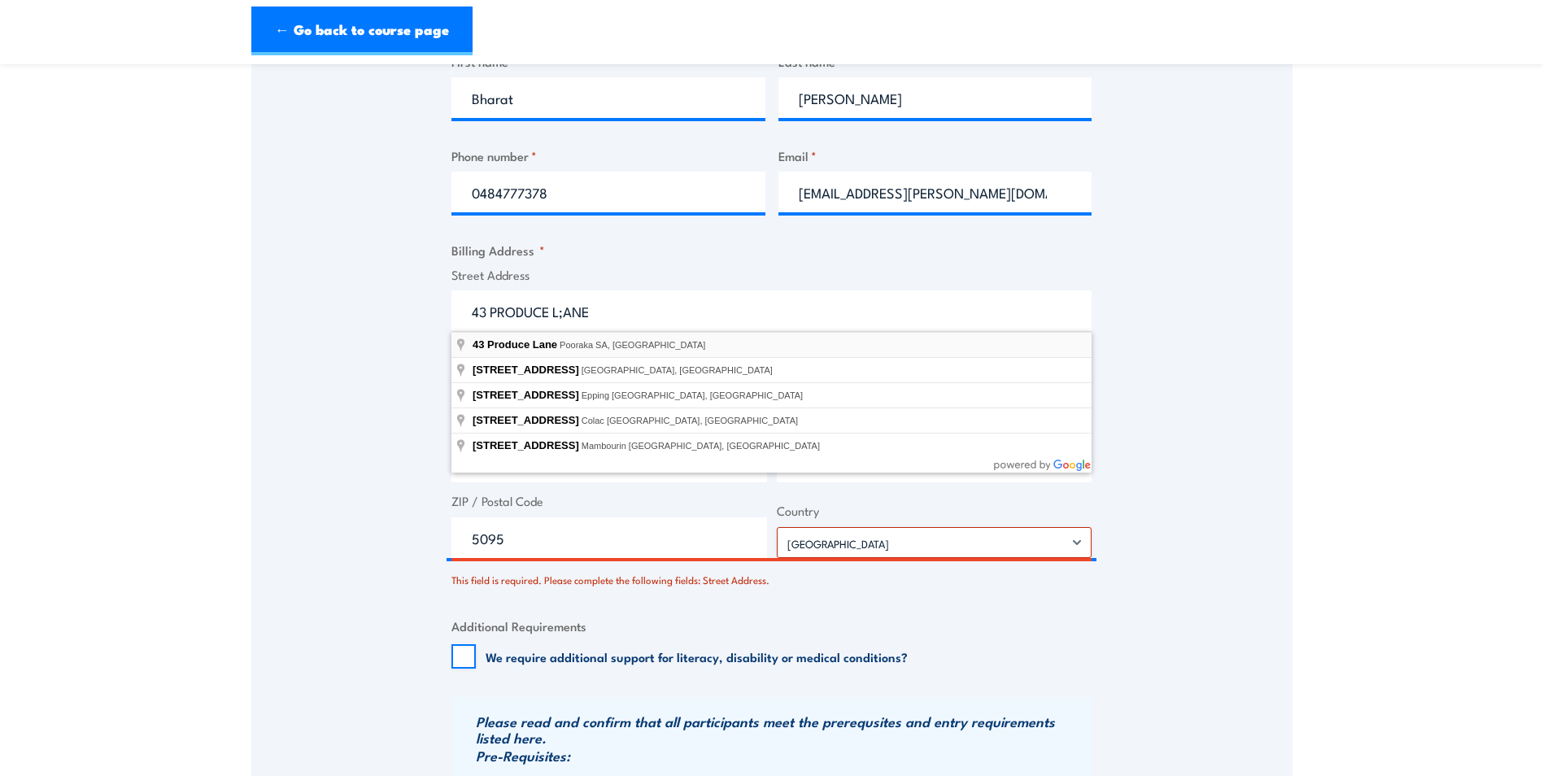
type input "43 Produce Lane, Pooraka SA, Australia"
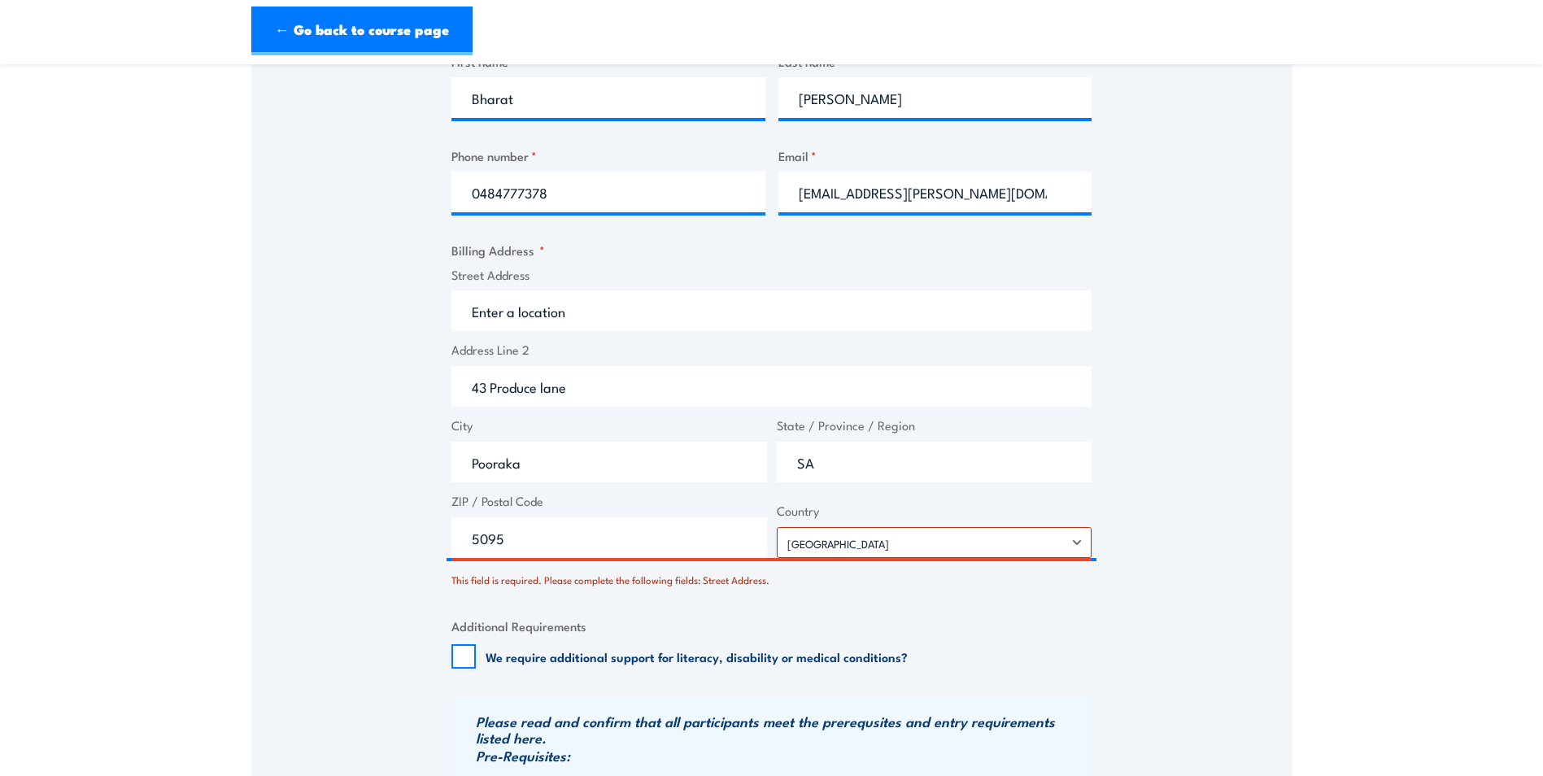
type input "43 Produce Ln"
type input "South Australia"
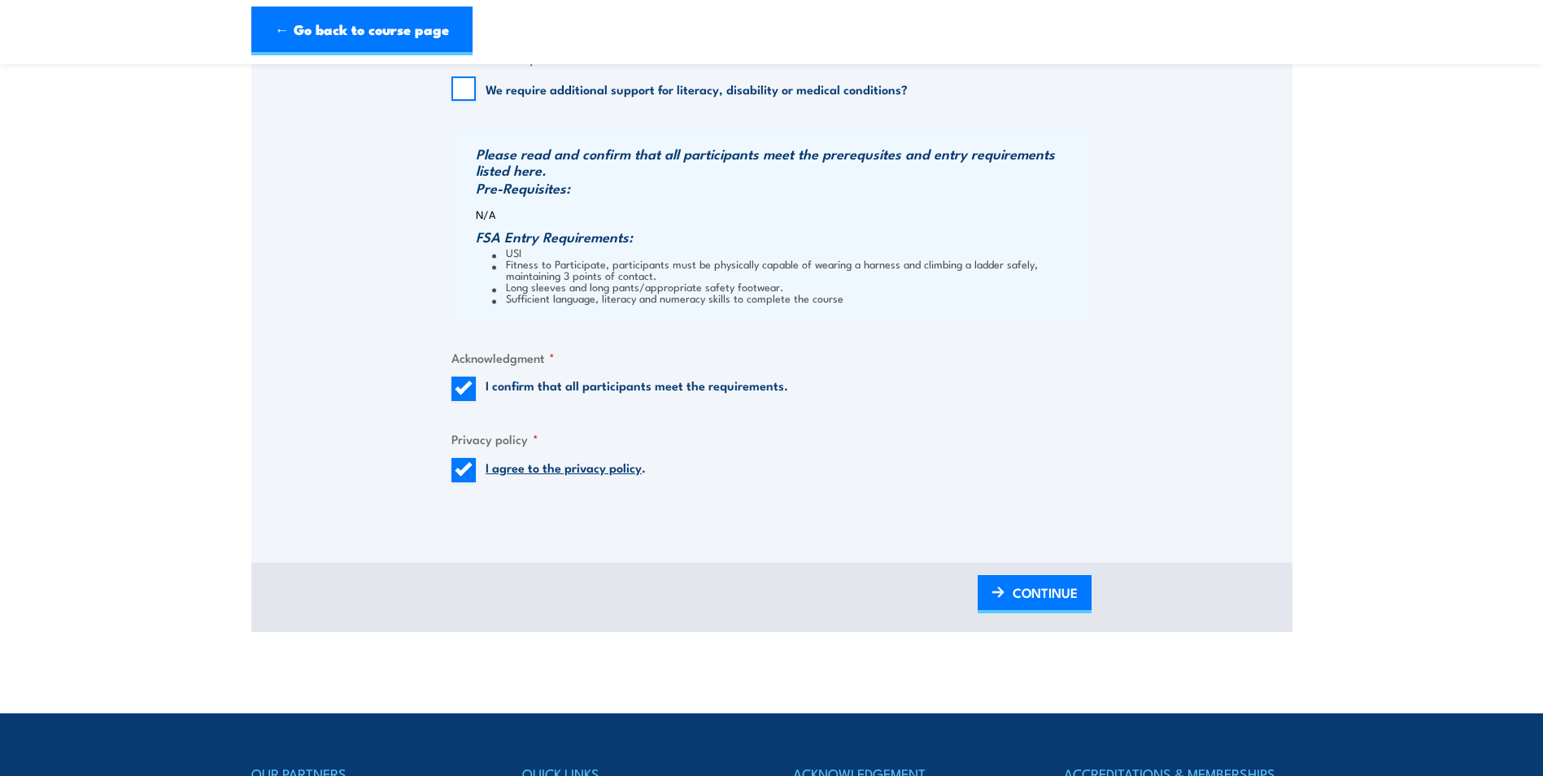
scroll to position [1341, 0]
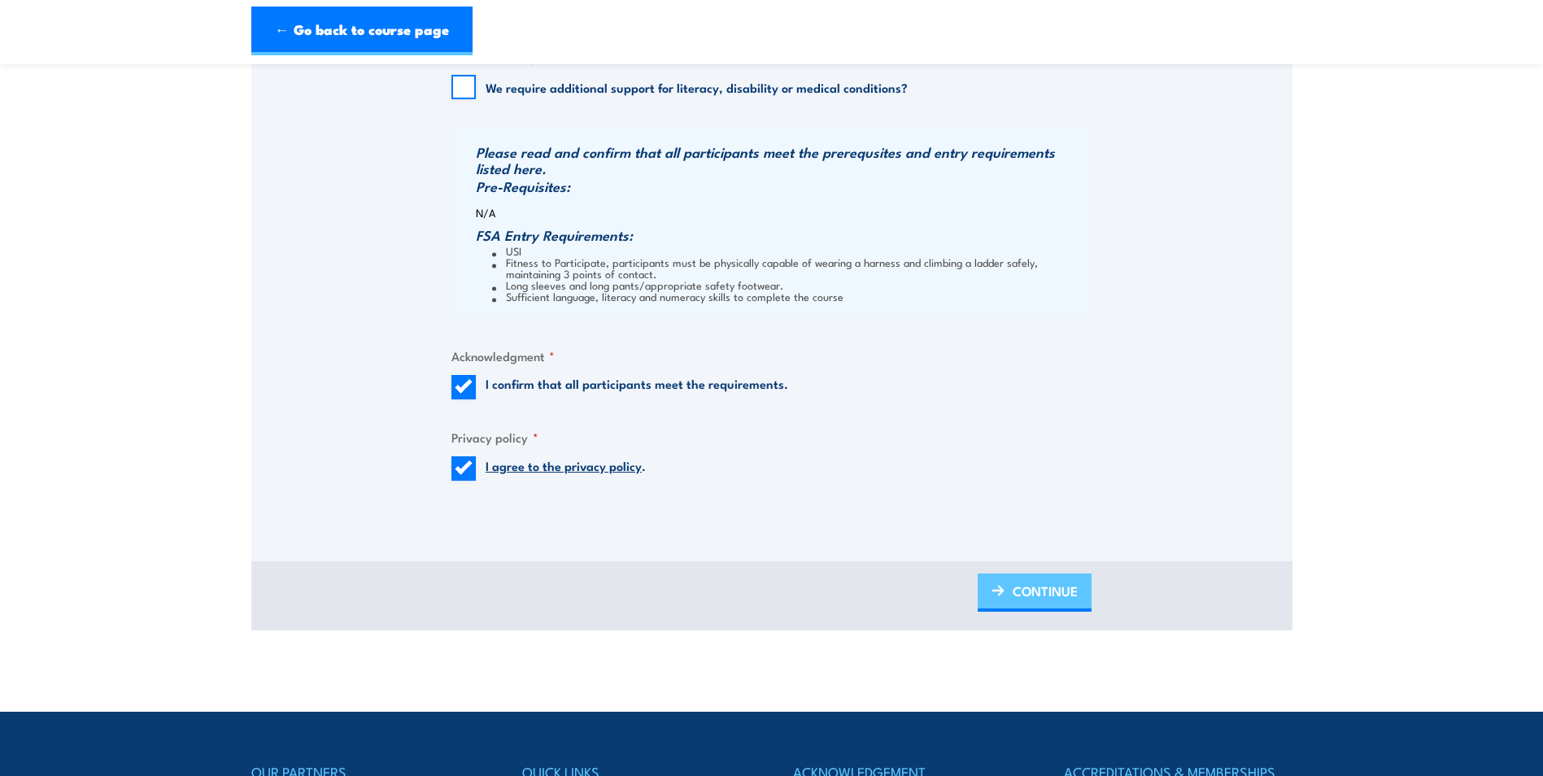
click at [1054, 585] on span "CONTINUE" at bounding box center [1045, 591] width 65 height 43
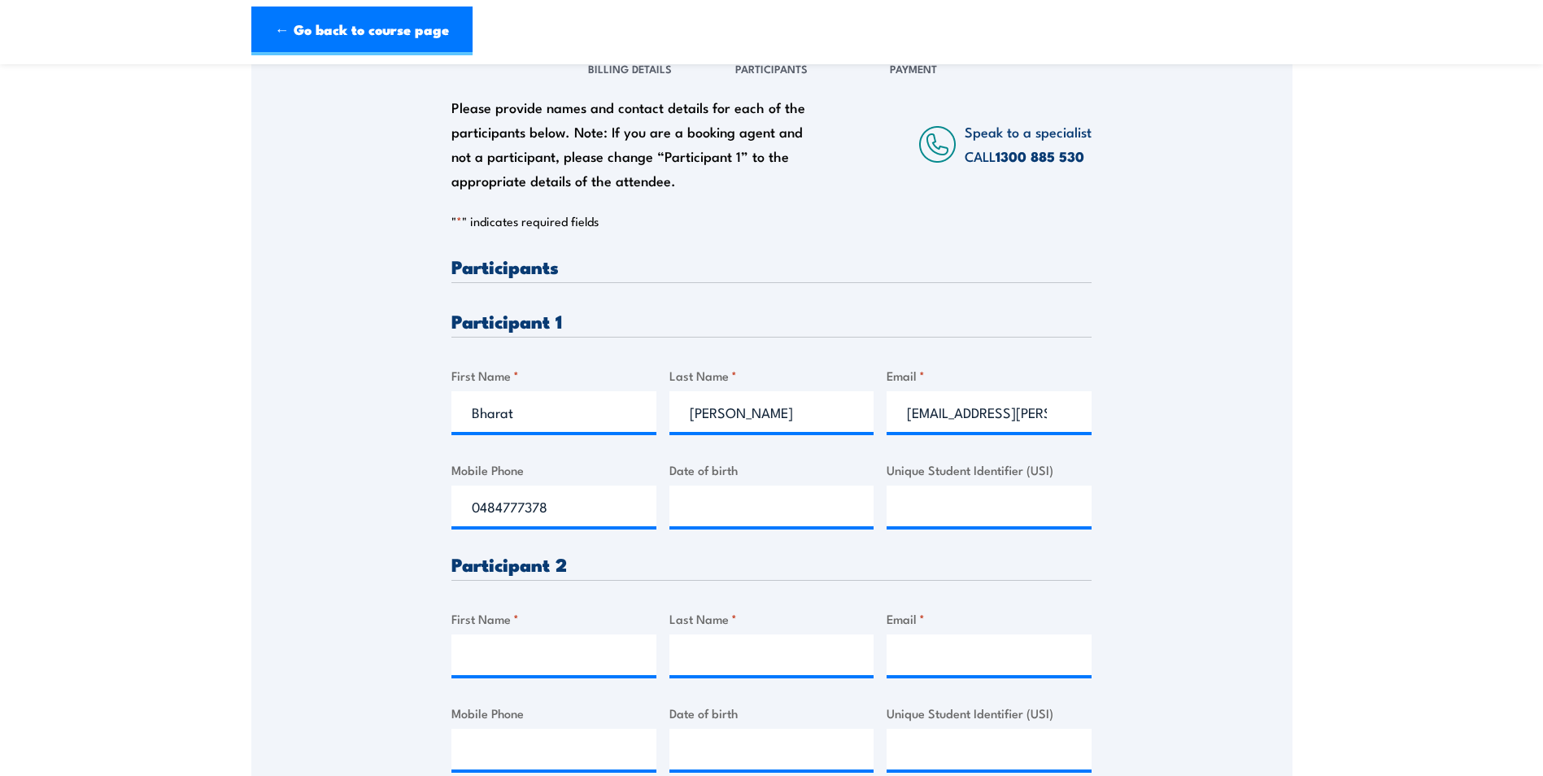
scroll to position [325, 0]
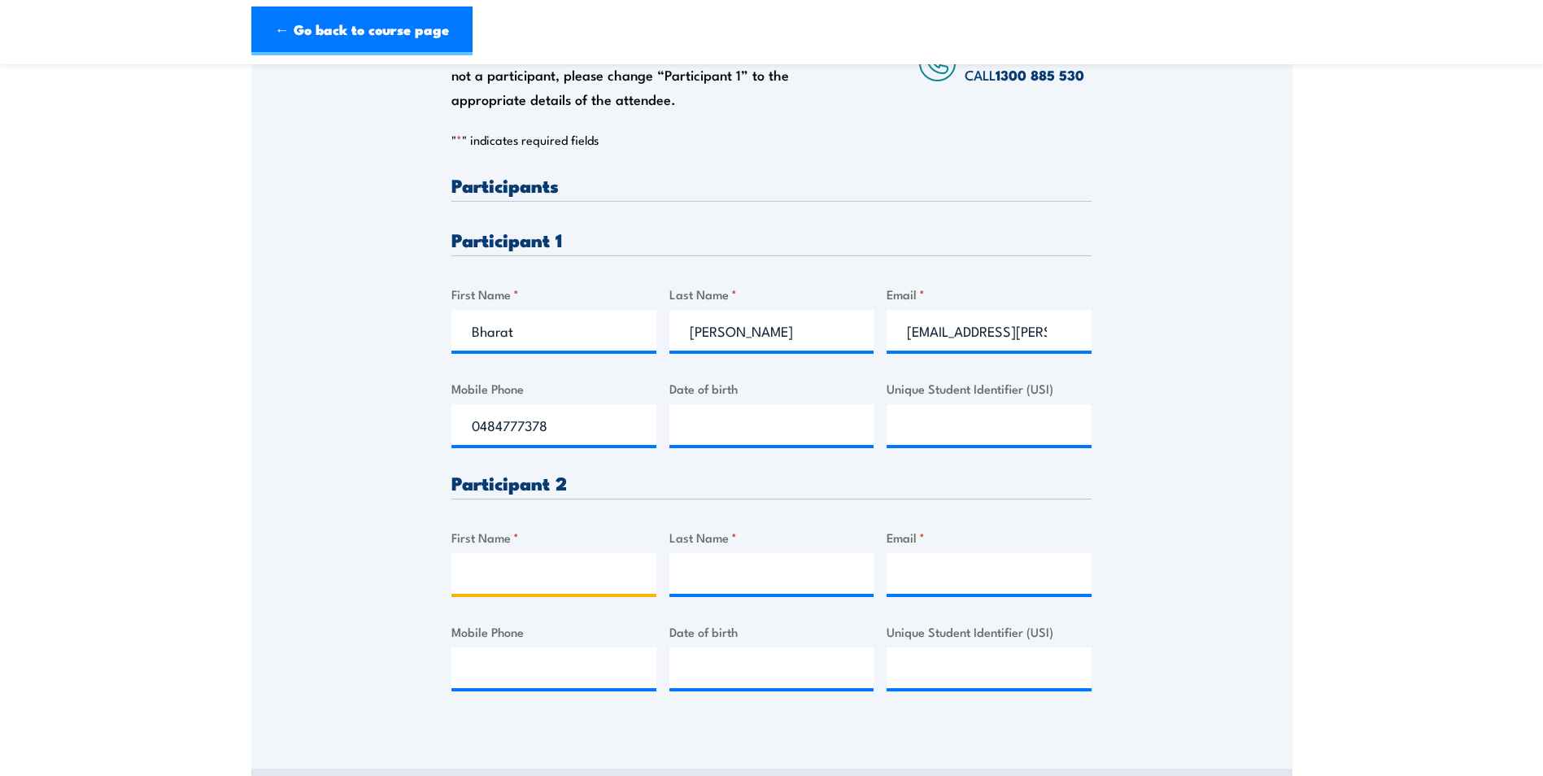
click at [522, 574] on input "First Name *" at bounding box center [554, 573] width 205 height 41
type input "Philip"
type input "VanDenBerg"
type input "philip.vandenberg@masterbuilders.com"
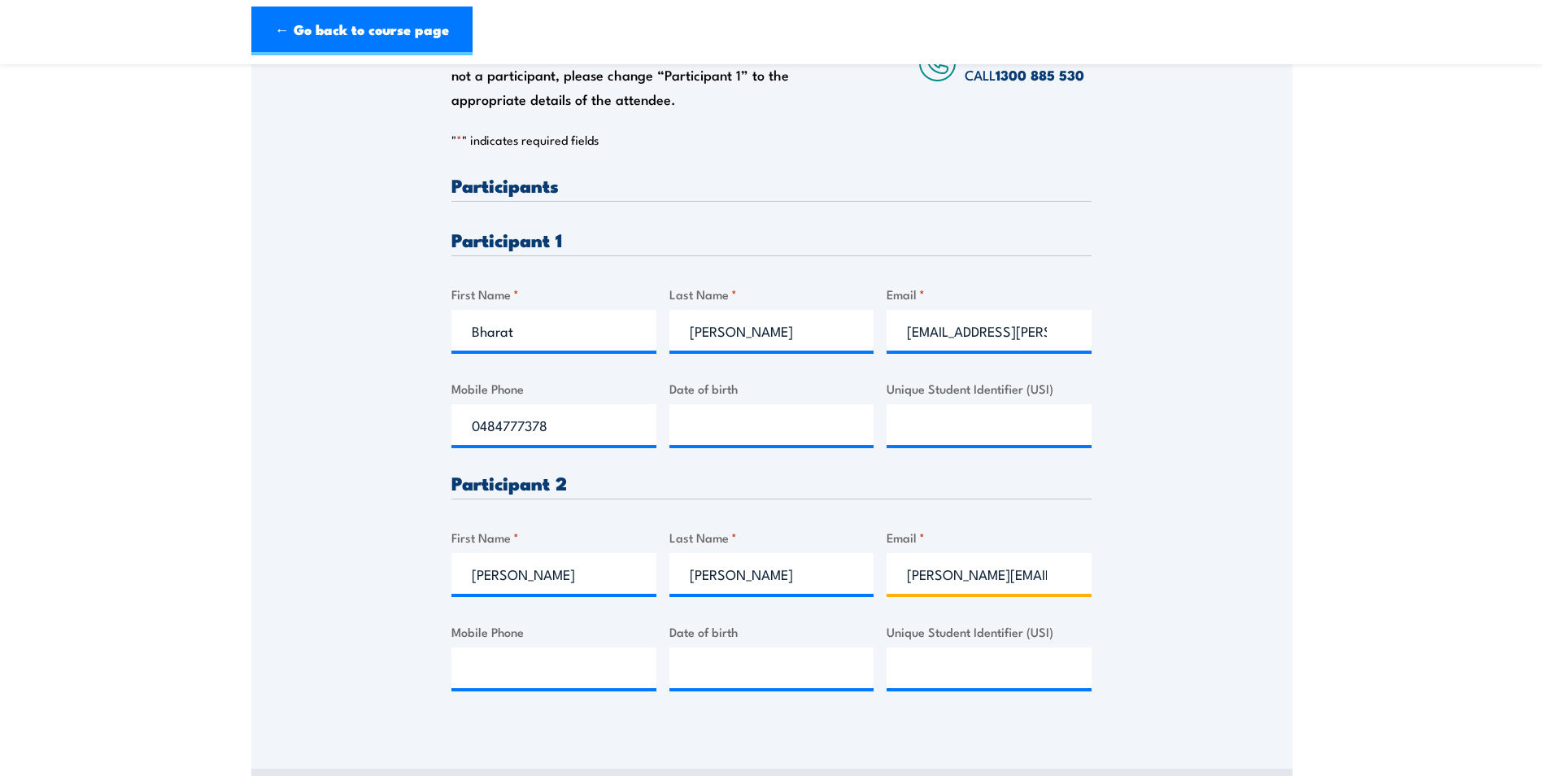
click at [975, 574] on input "philip.vandenberg@masterbuilders.com" at bounding box center [989, 573] width 205 height 41
click at [589, 680] on input "Mobile Phone" at bounding box center [554, 668] width 205 height 41
click at [1398, 526] on section "Work safely at heights Training 25 August 2025 2 "" at bounding box center [771, 297] width 1543 height 1082
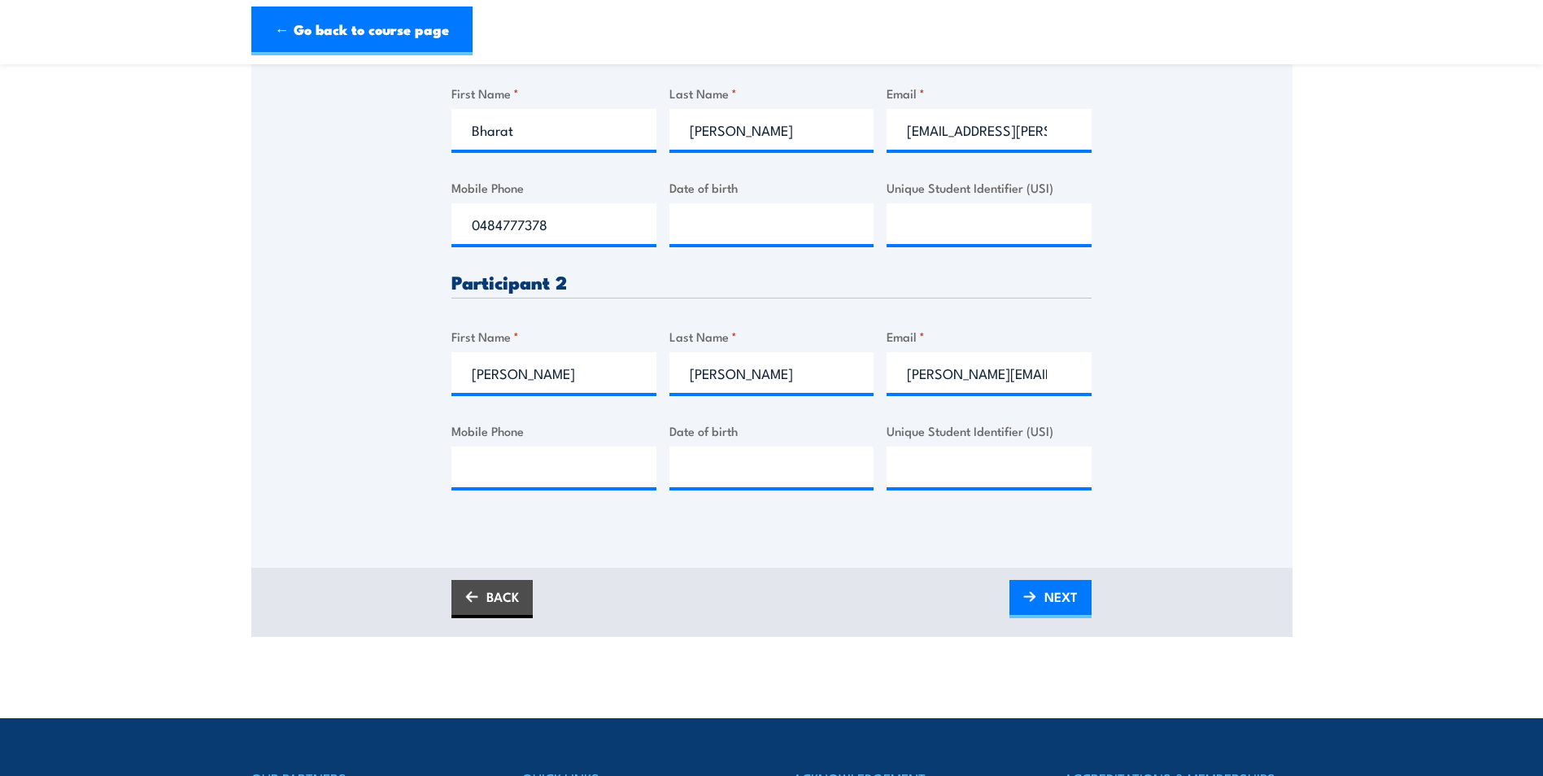
scroll to position [570, 0]
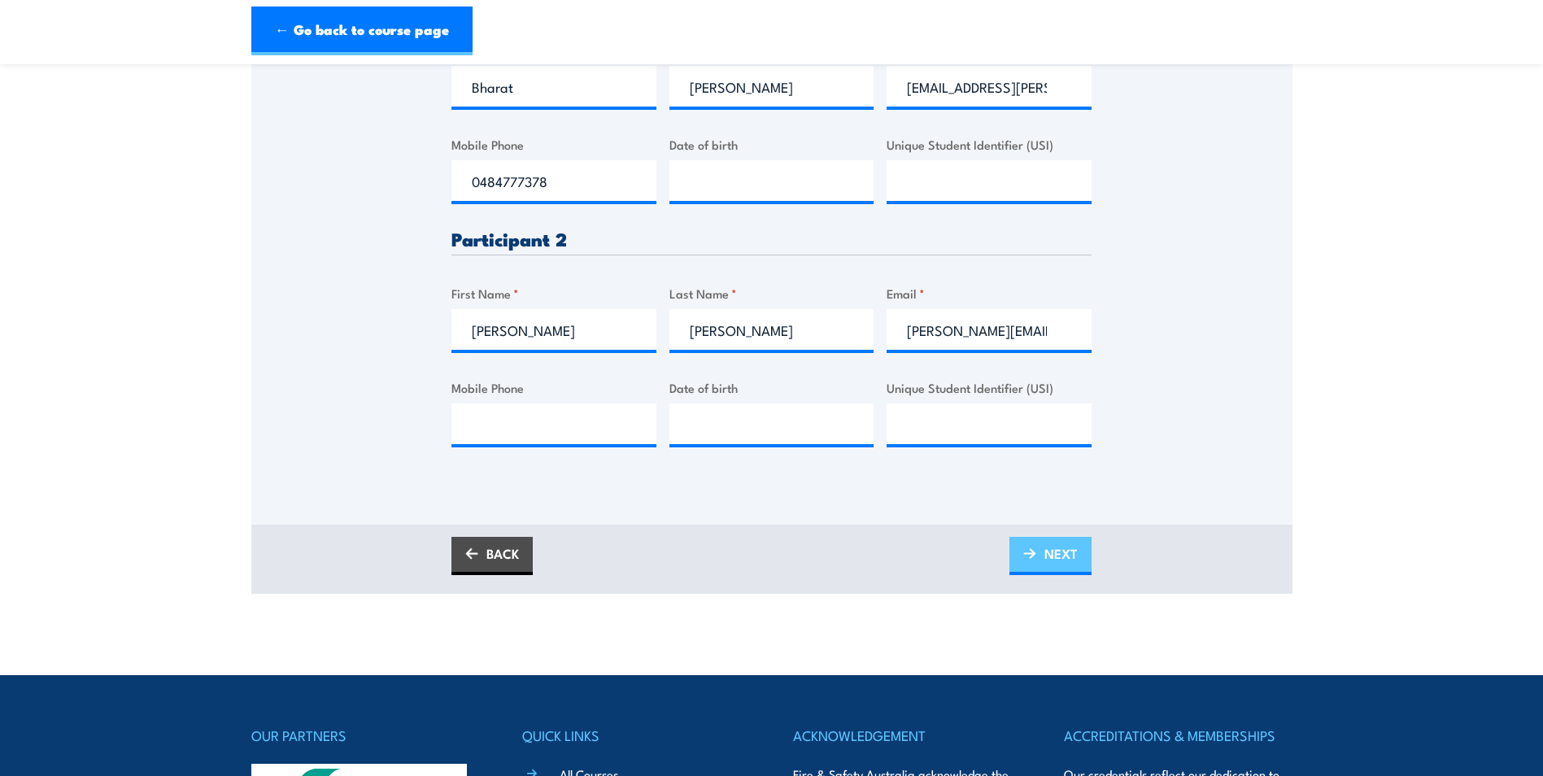
click at [1070, 553] on span "NEXT" at bounding box center [1061, 553] width 33 height 43
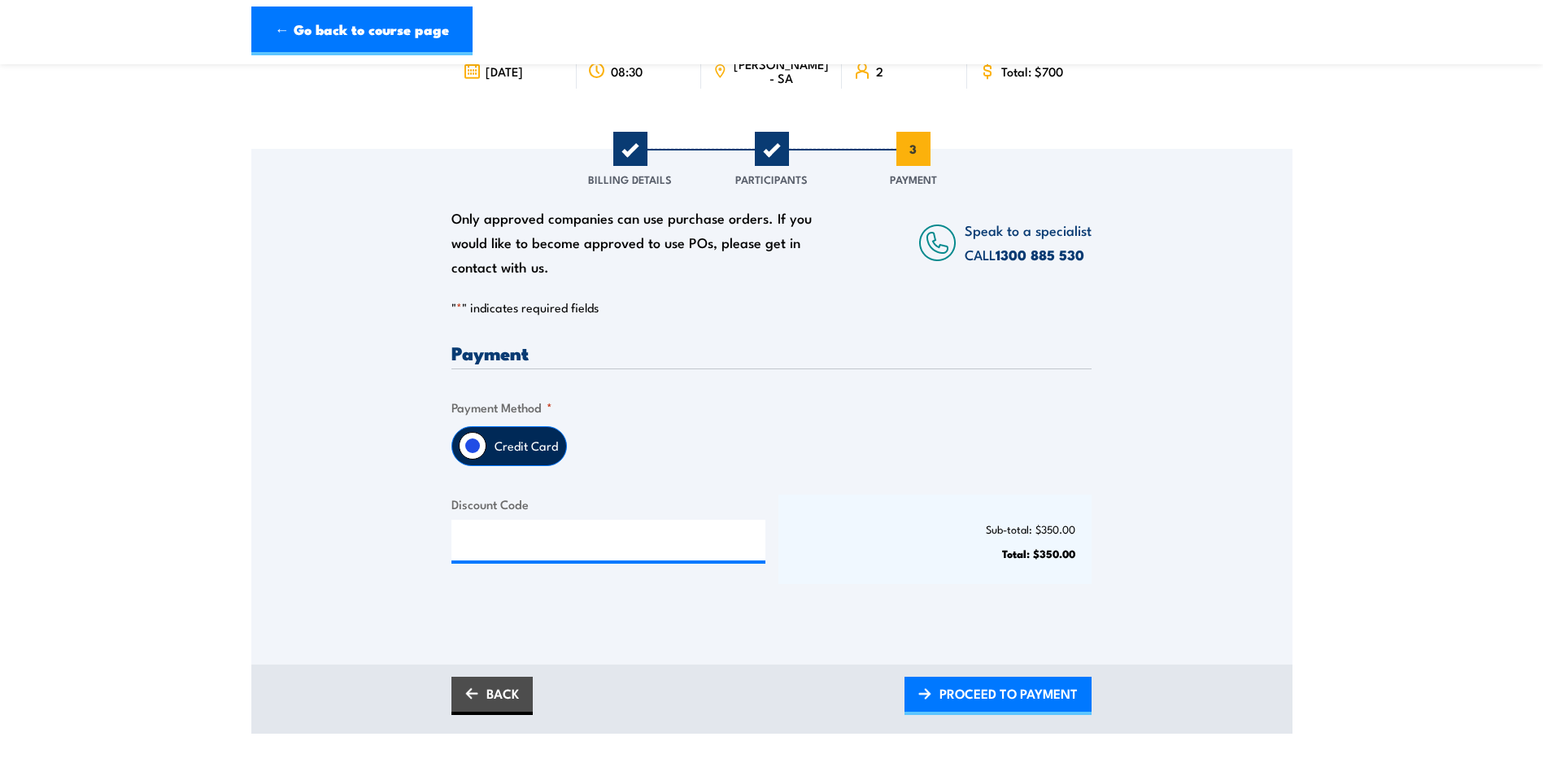
scroll to position [163, 0]
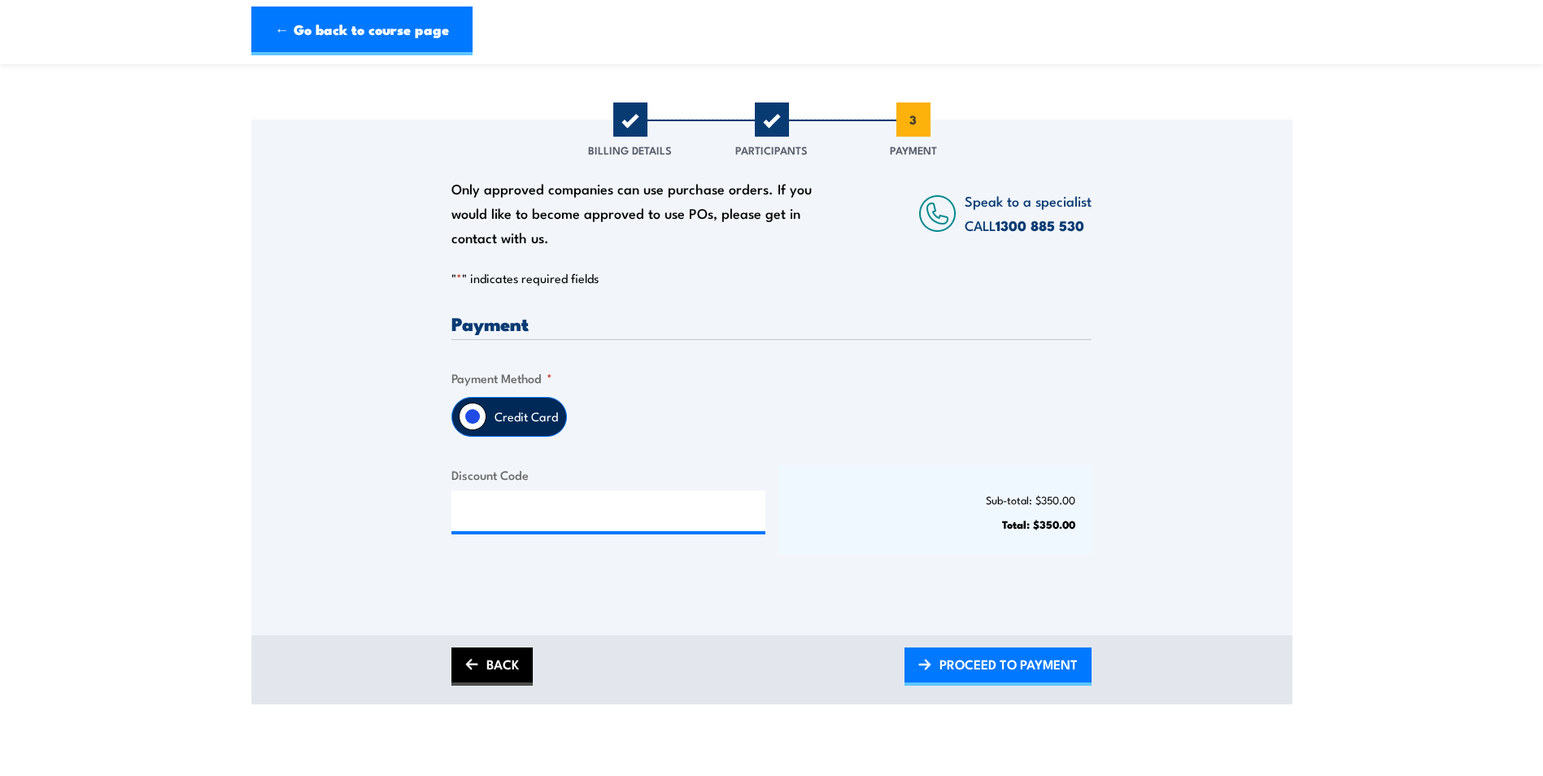
click at [518, 655] on link "BACK" at bounding box center [492, 667] width 81 height 38
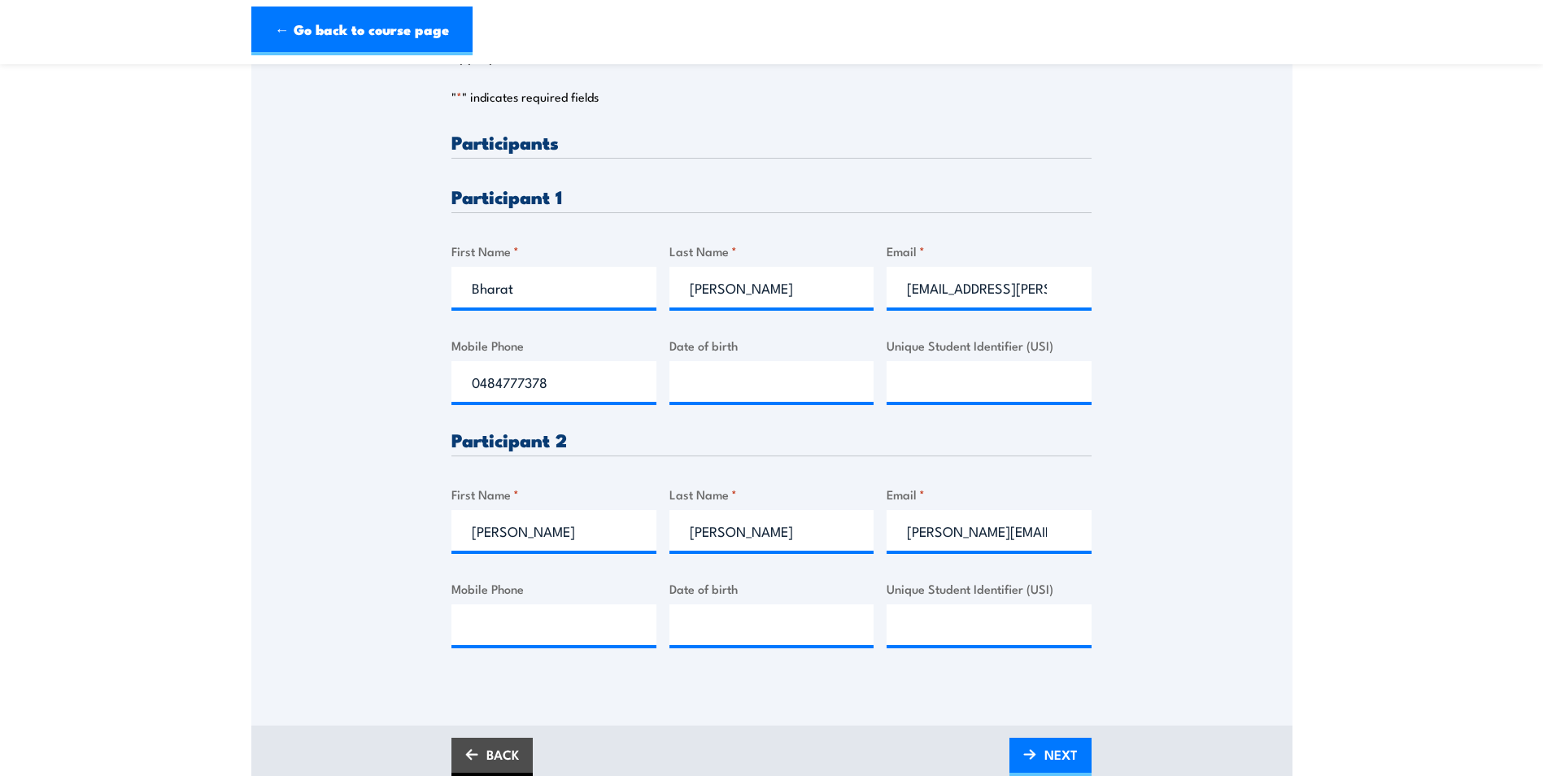
scroll to position [407, 0]
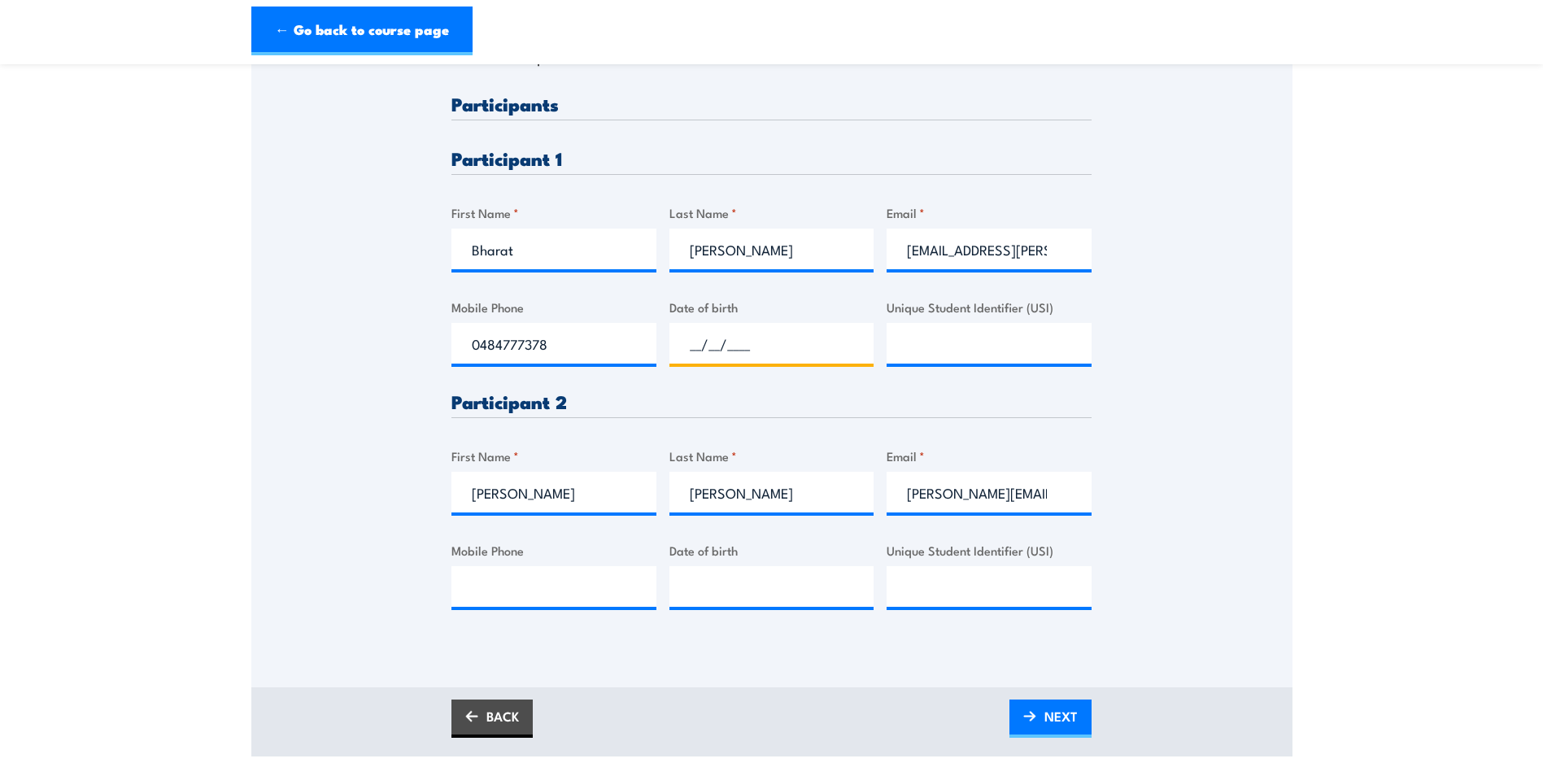
click at [716, 360] on input "__/__/____" at bounding box center [772, 343] width 205 height 41
type input "15/06/1991"
click at [562, 585] on input "Mobile Phone" at bounding box center [554, 586] width 205 height 41
type input "__/__/____"
click at [751, 605] on input "__/__/____" at bounding box center [772, 586] width 205 height 41
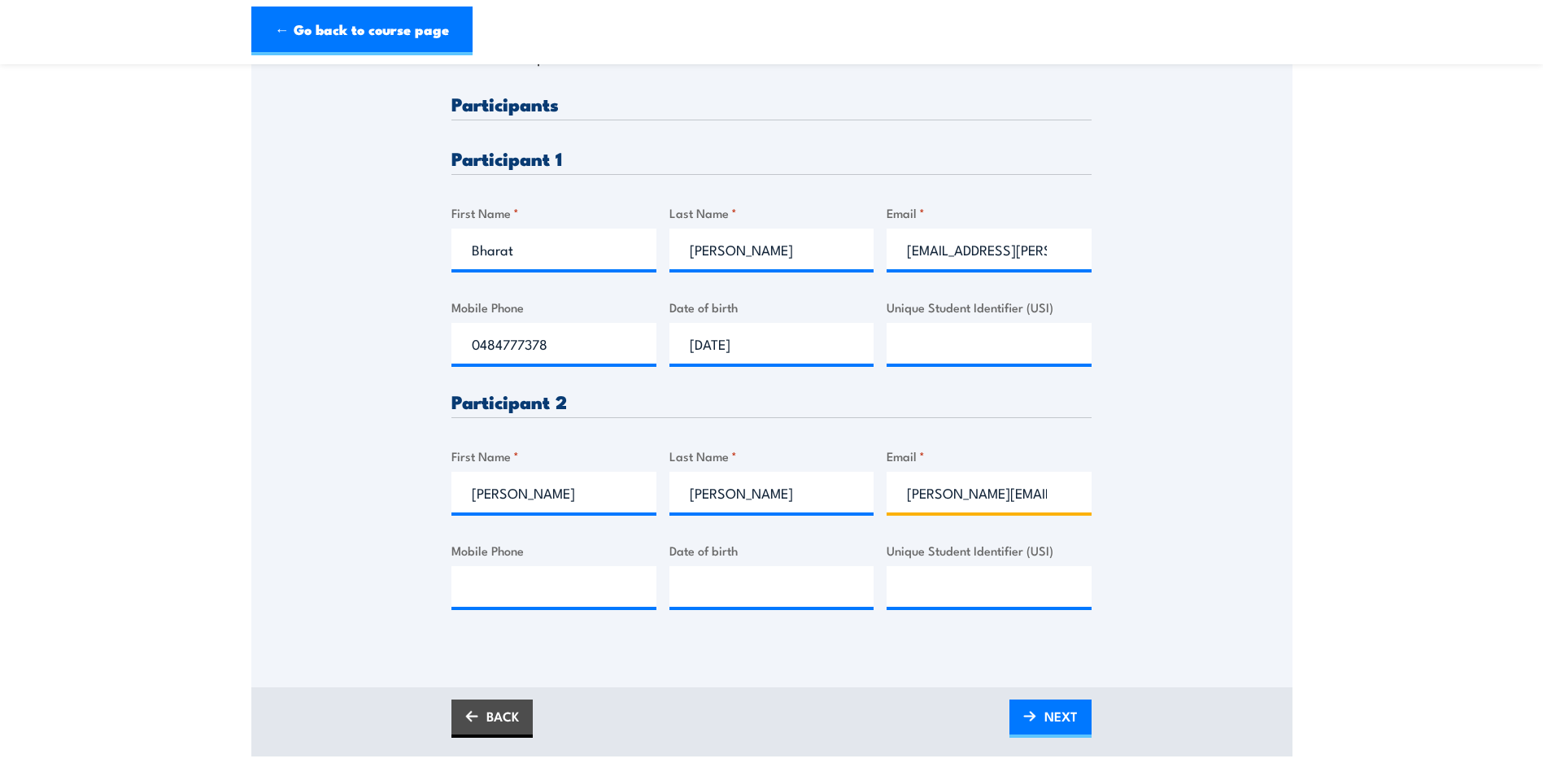
click at [1053, 493] on input "philip.vandenberg@masterbuilders.com" at bounding box center [989, 492] width 205 height 41
click at [1060, 491] on input "philip.vandenberg@masterbuilders.com" at bounding box center [989, 492] width 205 height 41
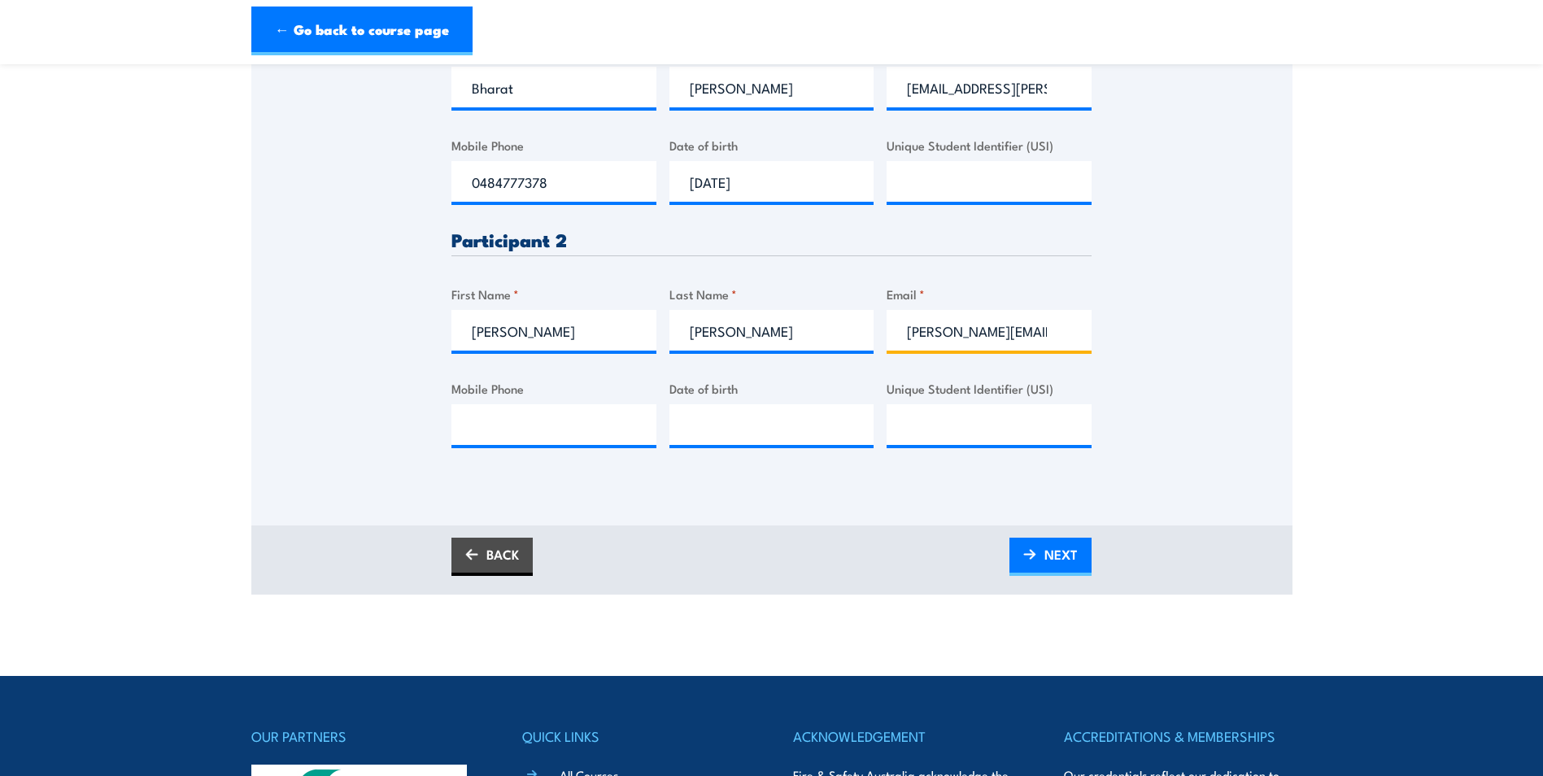
scroll to position [570, 0]
click at [1055, 552] on span "NEXT" at bounding box center [1061, 553] width 33 height 43
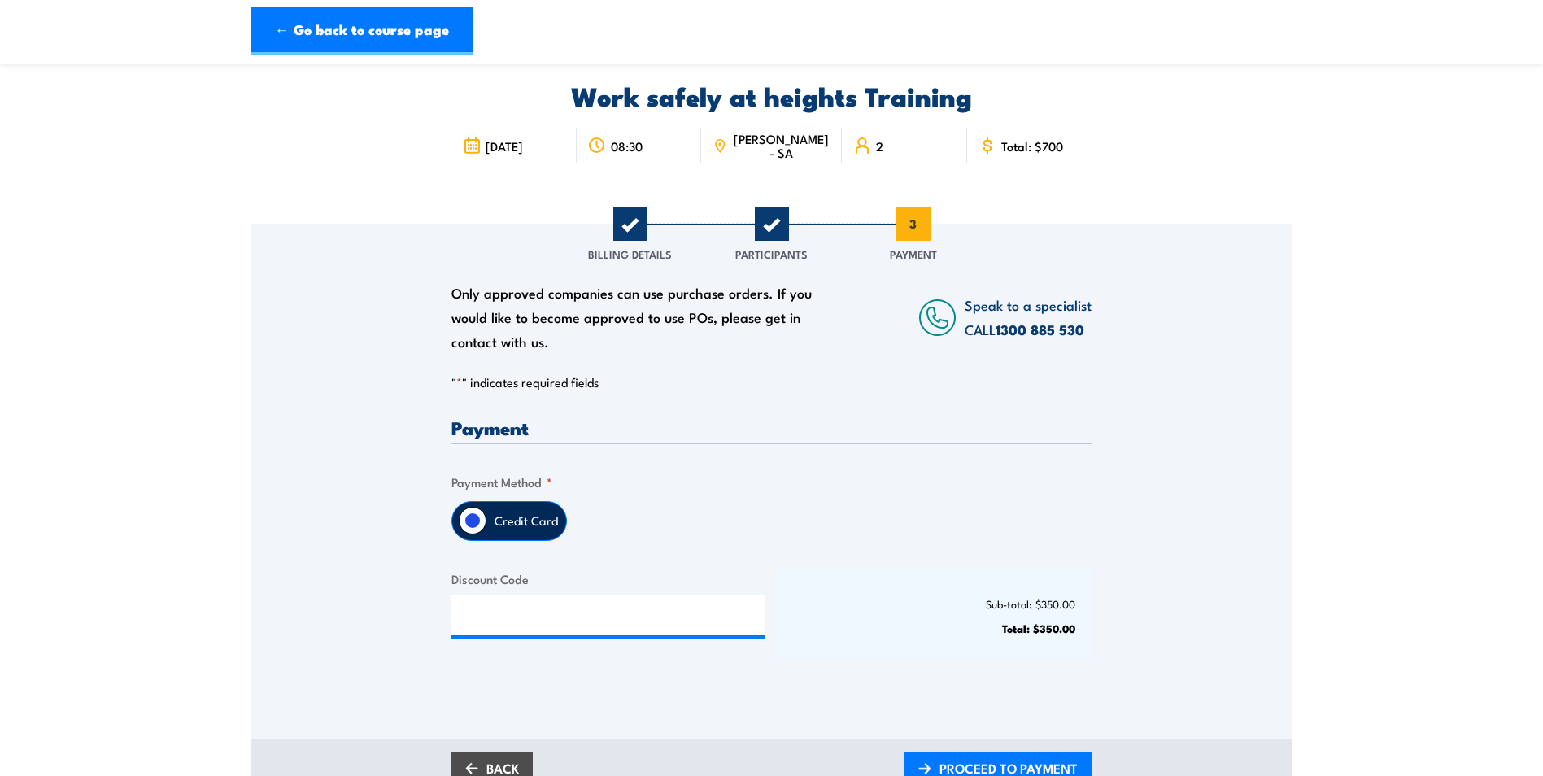
scroll to position [0, 0]
